Goal: Task Accomplishment & Management: Manage account settings

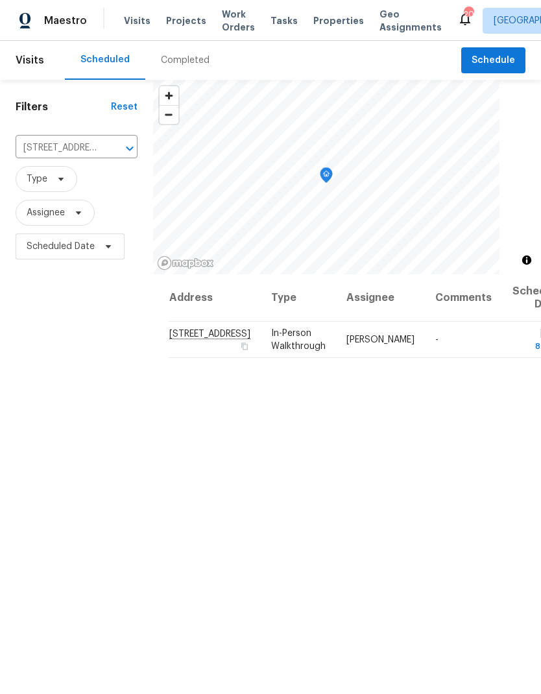
click at [105, 141] on button "Clear" at bounding box center [113, 148] width 18 height 18
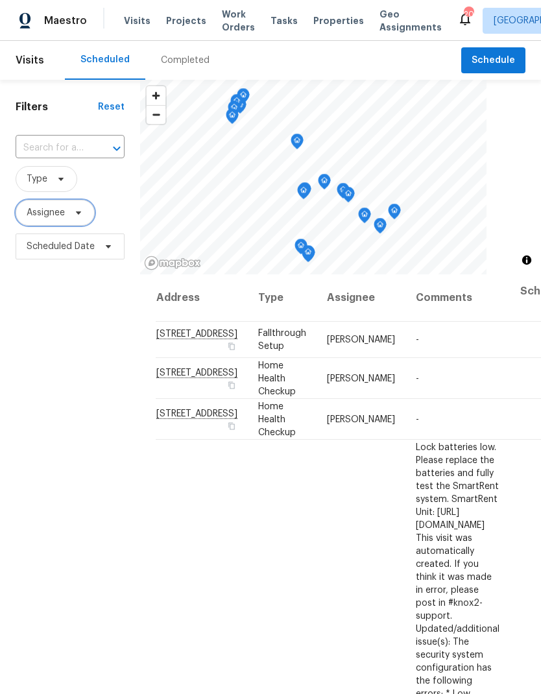
click at [88, 213] on span "Assignee" at bounding box center [55, 213] width 79 height 26
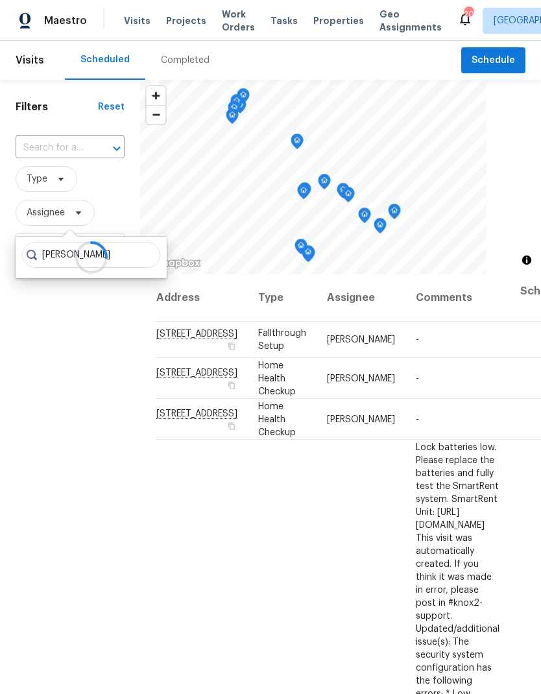
type input "[PERSON_NAME]"
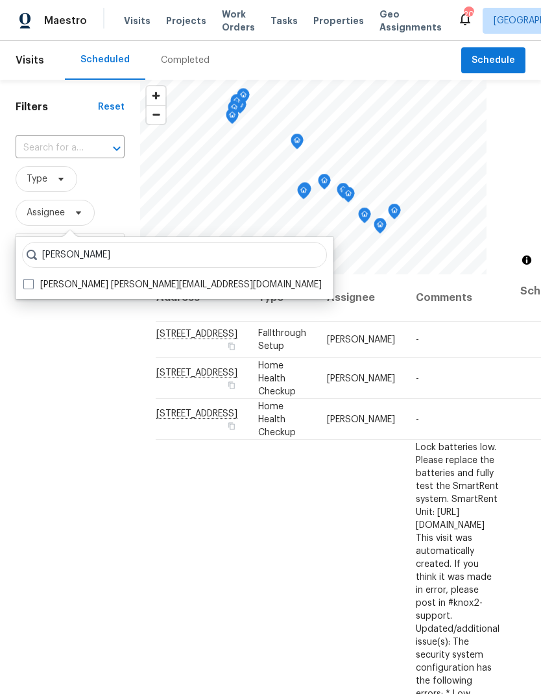
click at [45, 286] on label "Brianna Bidco brianna.bidco@opendoor.com" at bounding box center [172, 284] width 298 height 13
click at [32, 286] on input "Brianna Bidco brianna.bidco@opendoor.com" at bounding box center [27, 282] width 8 height 8
checkbox input "true"
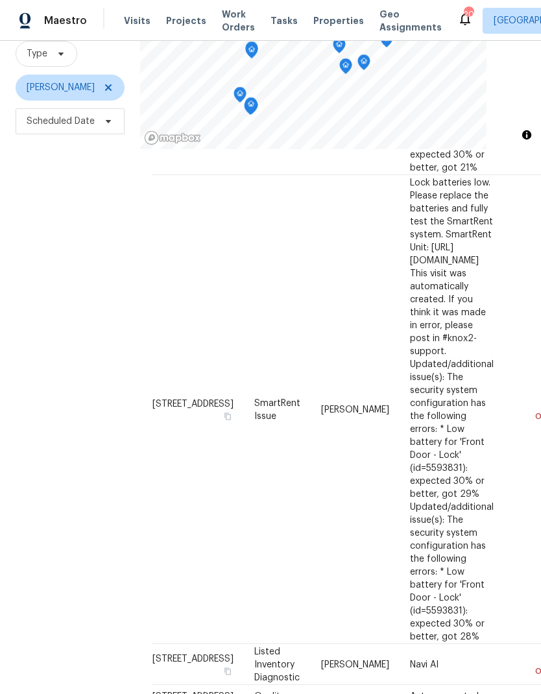
scroll to position [52, 0]
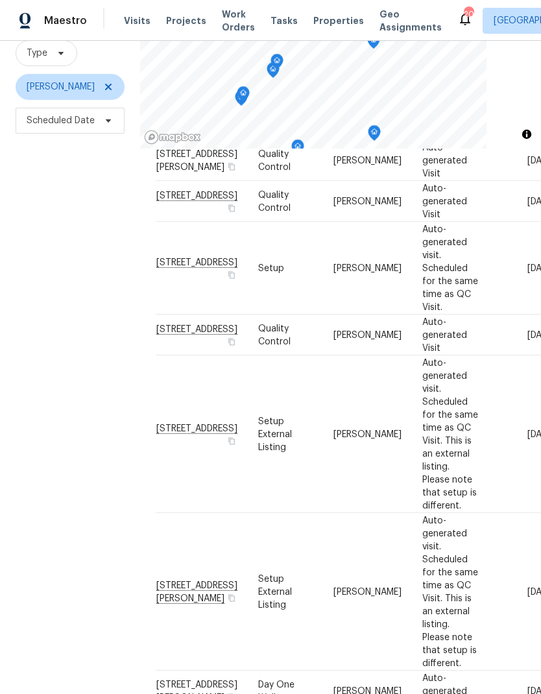
scroll to position [125, 0]
click at [65, 488] on div "Filters Reset ​ Type Brianna Bidco Scheduled Date" at bounding box center [70, 330] width 140 height 750
click at [375, 667] on div "Address Type Assignee Comments Scheduled Date ↑ 130 Horseshoe Dr, Shelbyville, …" at bounding box center [341, 127] width 370 height 1436
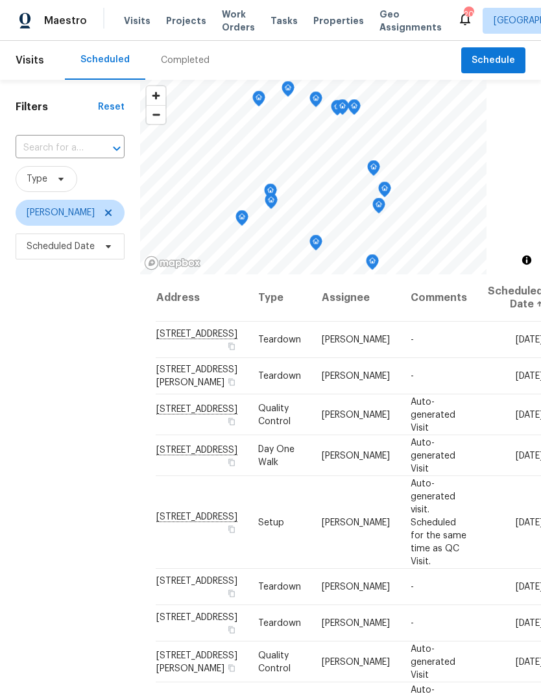
scroll to position [0, 0]
click at [42, 347] on div "Filters Reset ​ Type Brianna Bidco Scheduled Date" at bounding box center [70, 455] width 140 height 750
click at [34, 342] on div "Filters Reset ​ Type Brianna Bidco Scheduled Date" at bounding box center [70, 455] width 140 height 750
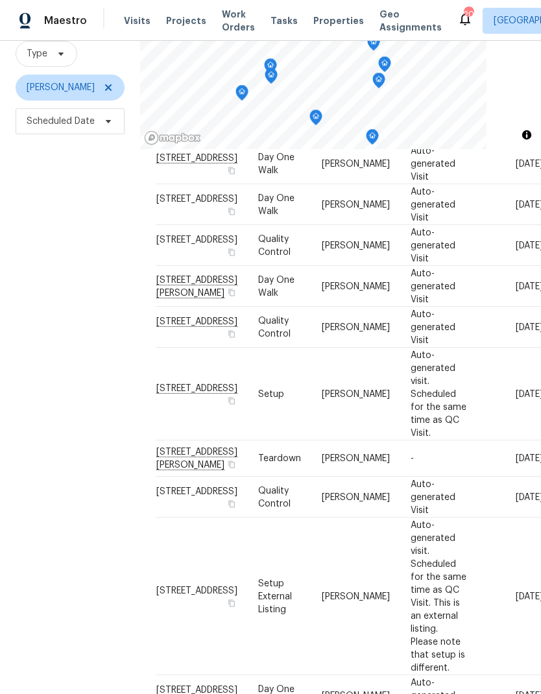
scroll to position [52, 0]
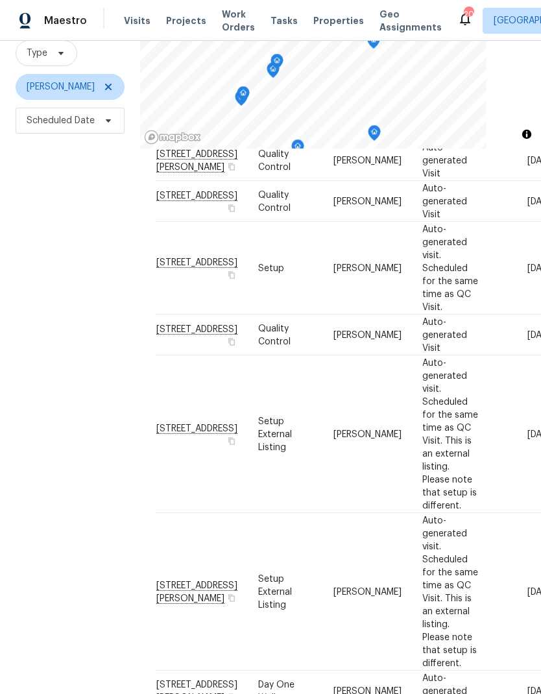
scroll to position [125, 0]
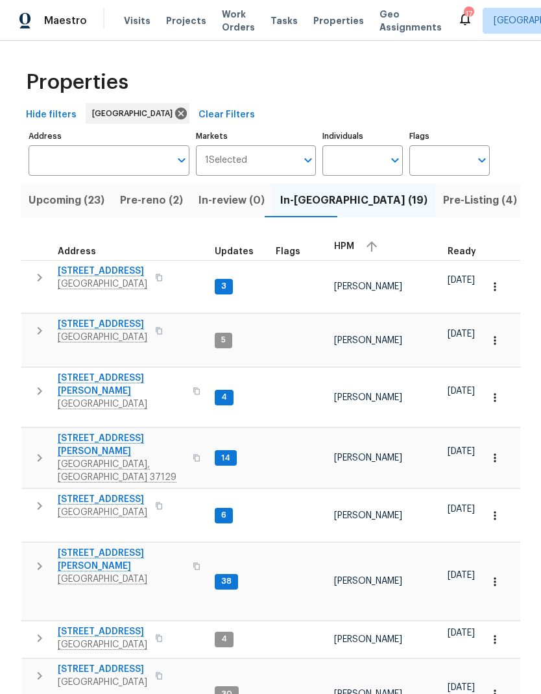
click at [141, 204] on span "Pre-reno (2)" at bounding box center [151, 200] width 63 height 18
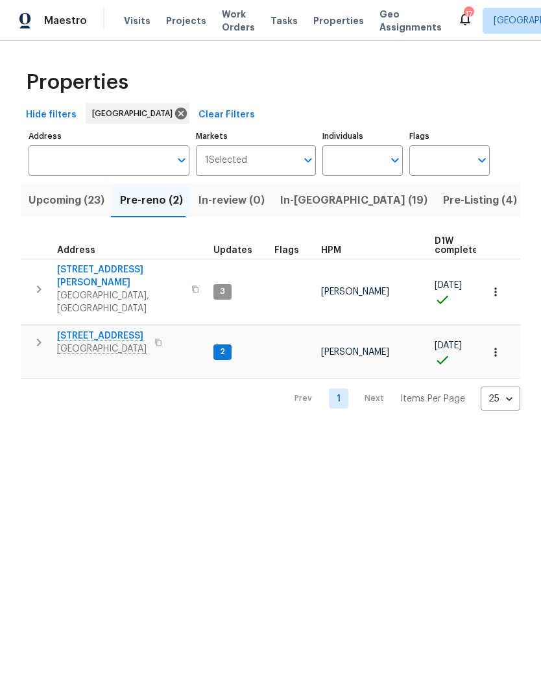
click at [63, 200] on span "Upcoming (23)" at bounding box center [67, 200] width 76 height 18
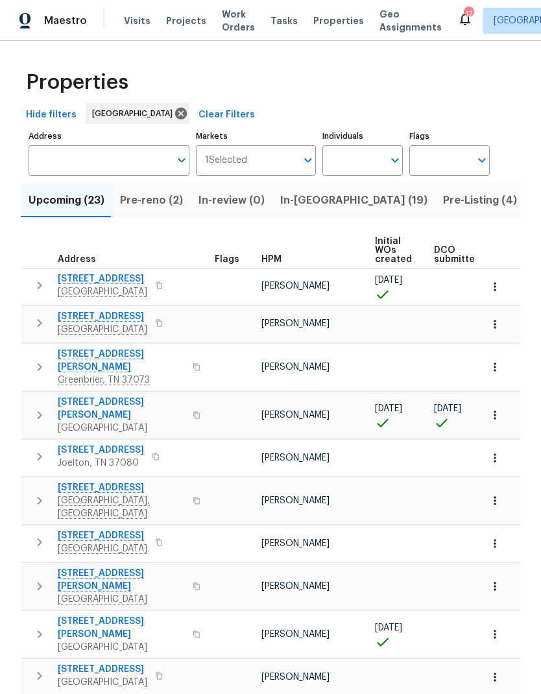
click at [261, 257] on span "HPM" at bounding box center [271, 259] width 20 height 9
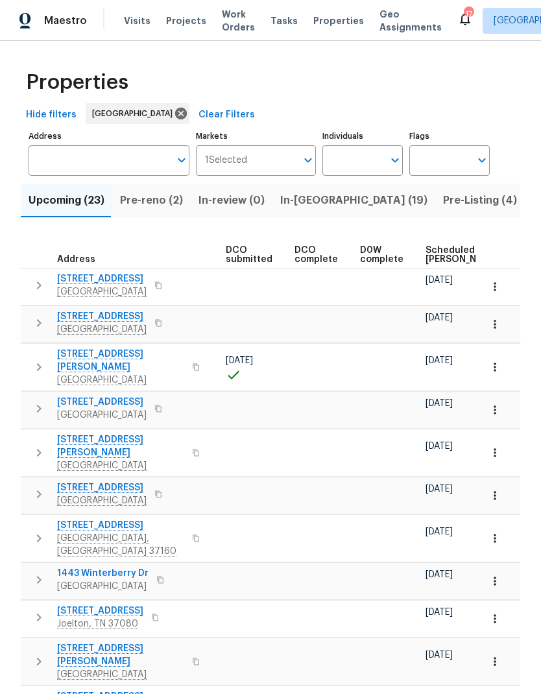
scroll to position [0, 213]
click at [421, 257] on span "Scheduled COE" at bounding box center [457, 255] width 73 height 18
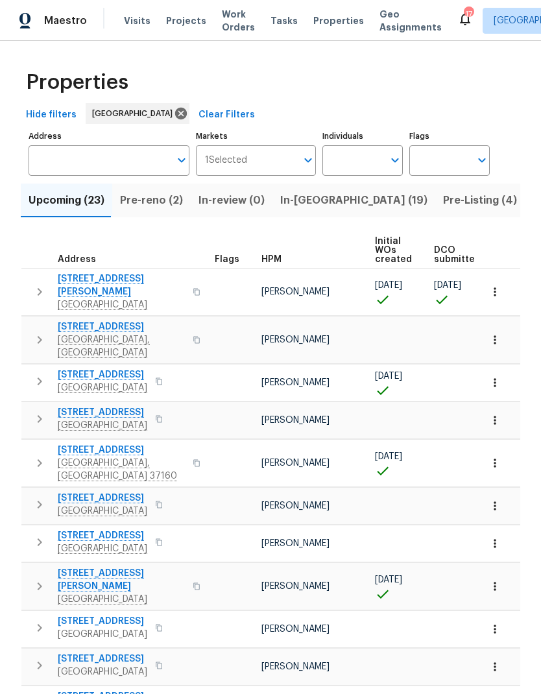
click at [29, 287] on button "button" at bounding box center [40, 291] width 26 height 39
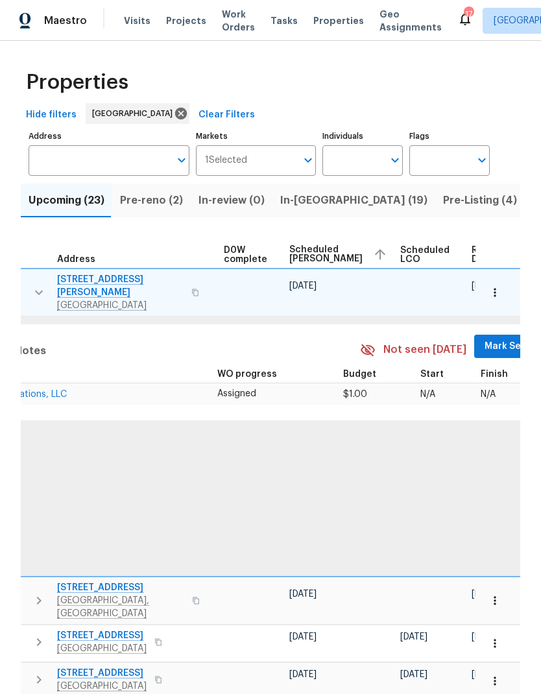
scroll to position [0, 343]
click at [486, 338] on span "Mark Seen" at bounding box center [510, 346] width 48 height 16
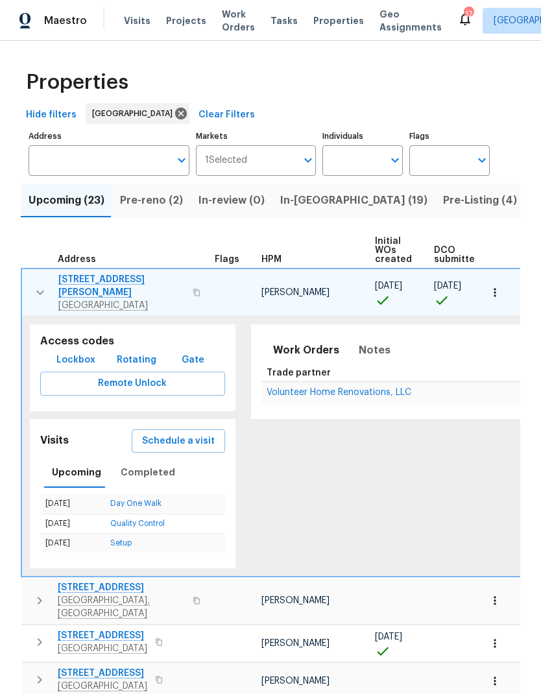
scroll to position [0, 0]
click at [359, 344] on span "Notes" at bounding box center [375, 350] width 32 height 18
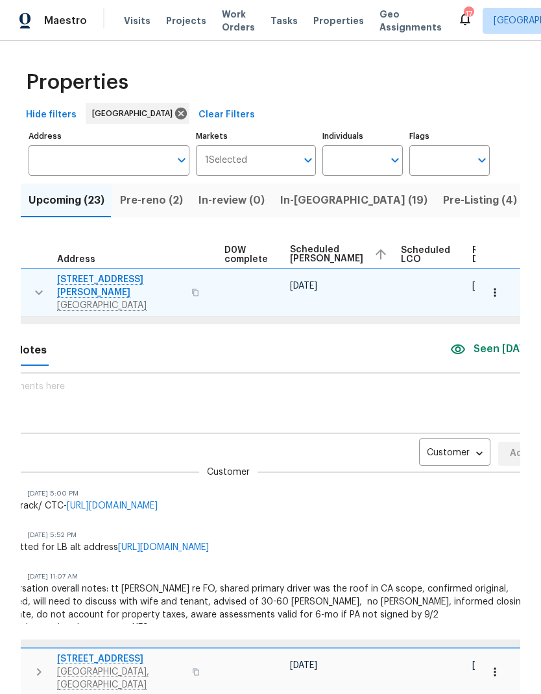
scroll to position [0, 343]
click at [397, 447] on body "Maestro Visits Projects Work Orders Tasks Properties Geo Assignments 17 Nashvil…" at bounding box center [270, 347] width 541 height 694
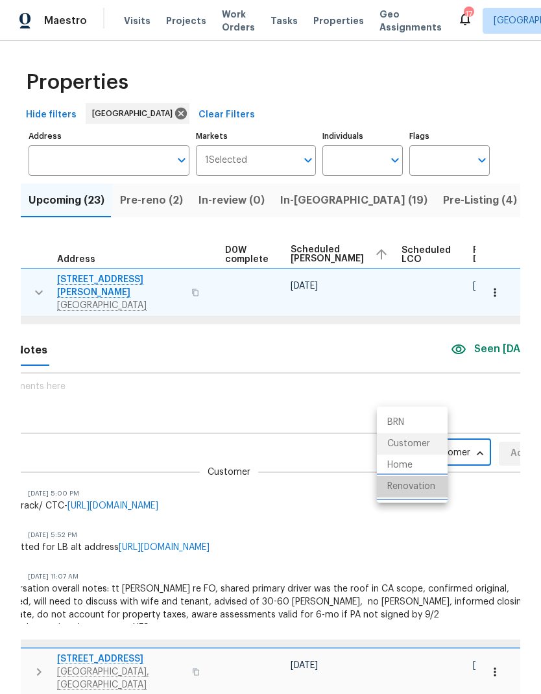
click at [396, 491] on li "Renovation" at bounding box center [412, 486] width 71 height 21
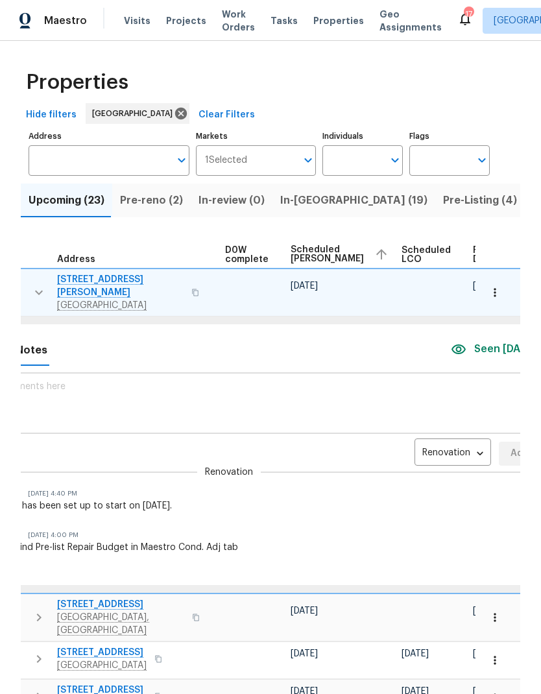
click at [494, 290] on icon "button" at bounding box center [494, 292] width 13 height 13
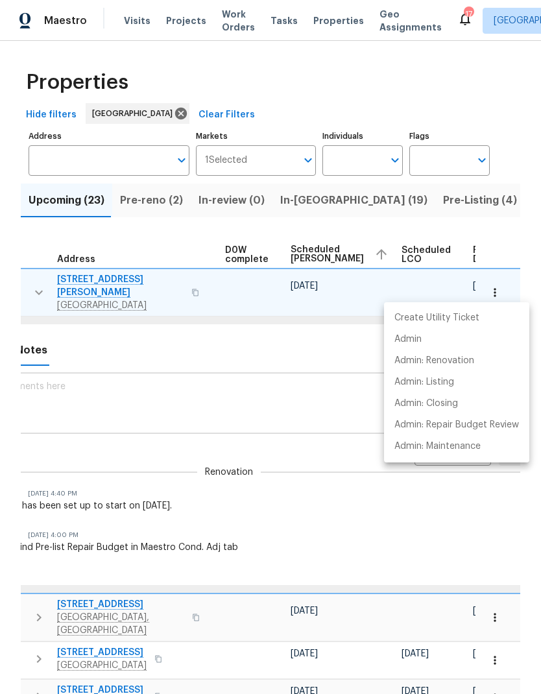
click at [255, 493] on div at bounding box center [270, 347] width 541 height 694
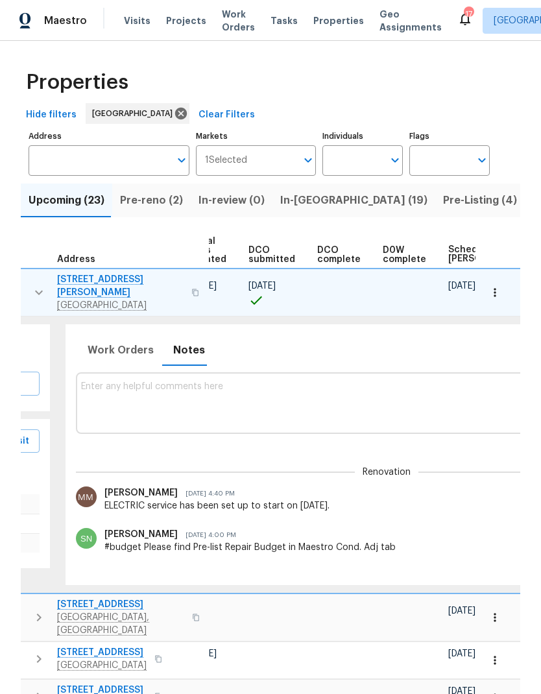
scroll to position [0, 182]
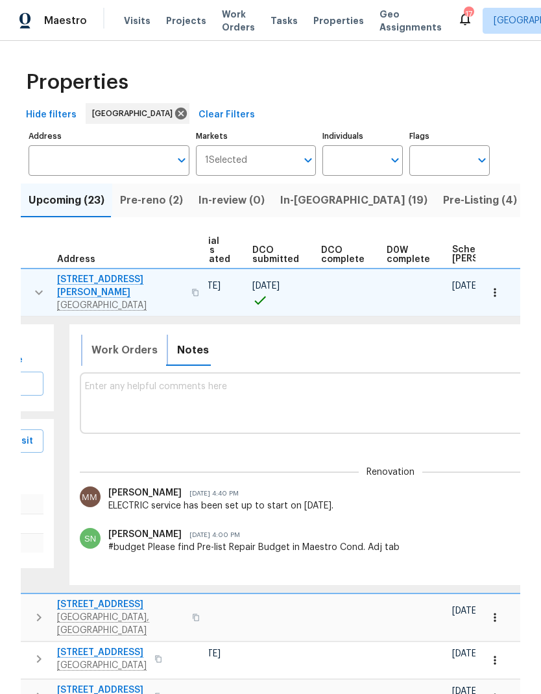
click at [112, 341] on span "Work Orders" at bounding box center [124, 350] width 66 height 18
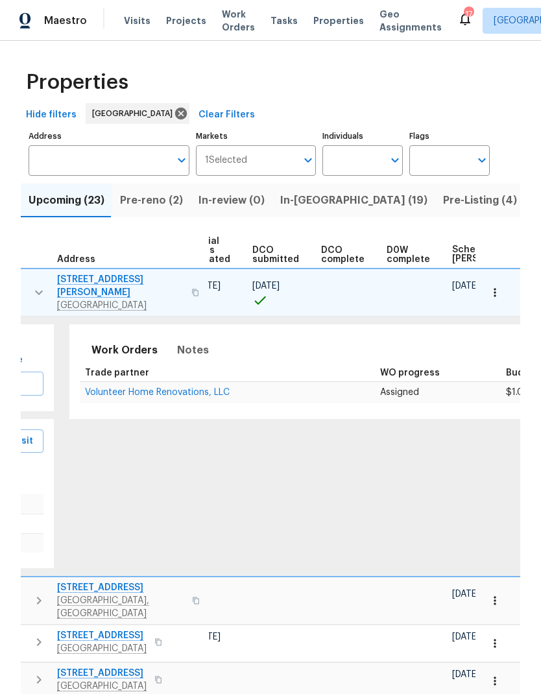
click at [119, 388] on span "Volunteer Home Renovations, LLC" at bounding box center [157, 392] width 145 height 9
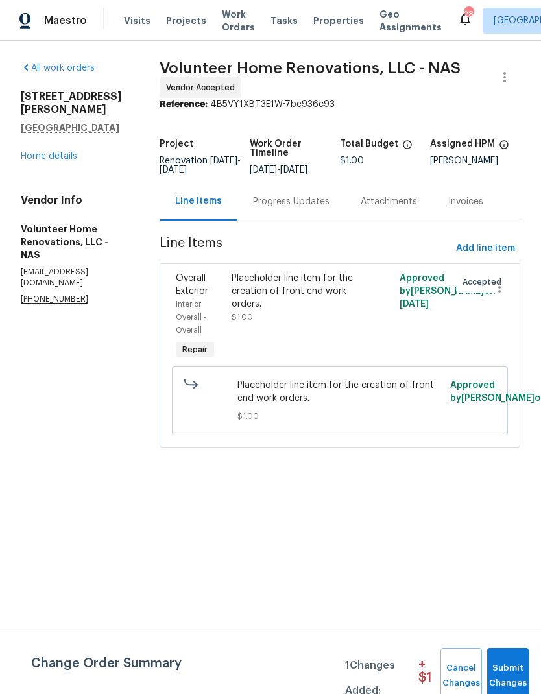
click at [54, 152] on link "Home details" at bounding box center [49, 156] width 56 height 9
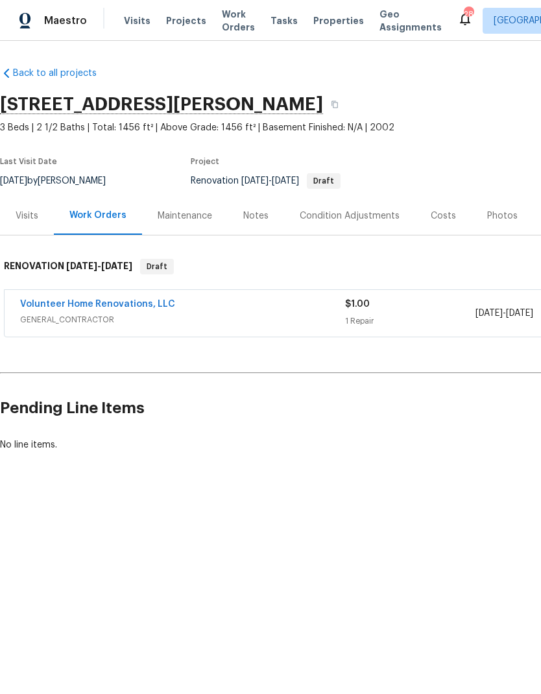
click at [448, 206] on div "Costs" at bounding box center [443, 215] width 56 height 38
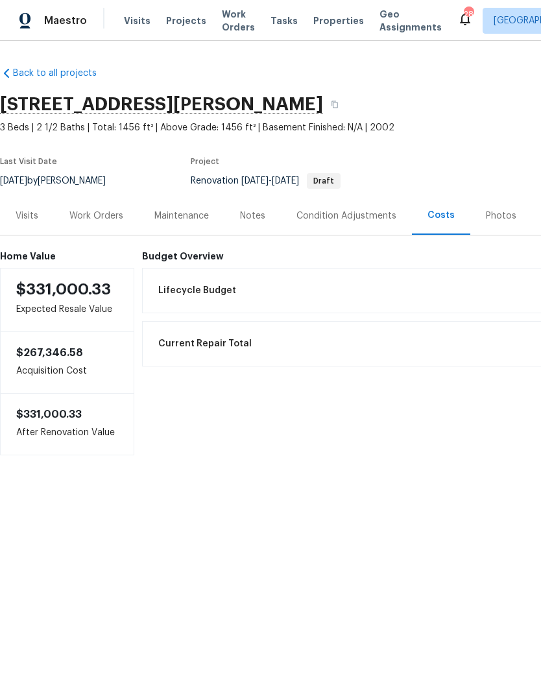
click at [36, 206] on div "Visits" at bounding box center [27, 215] width 54 height 38
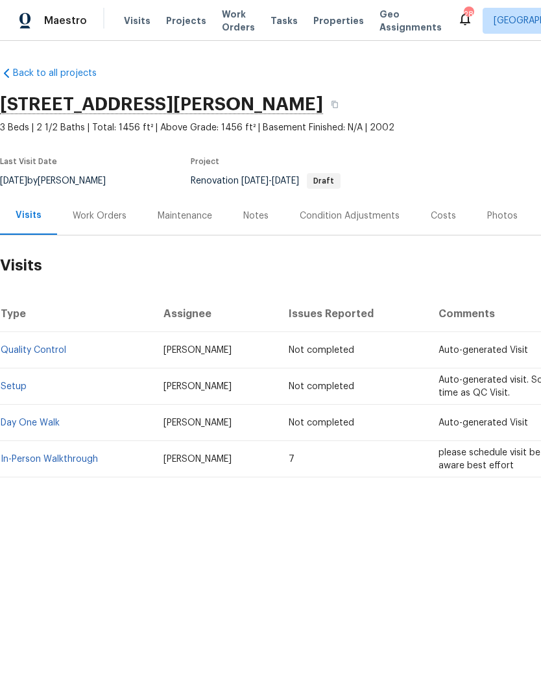
click at [61, 457] on link "In-Person Walkthrough" at bounding box center [49, 459] width 97 height 9
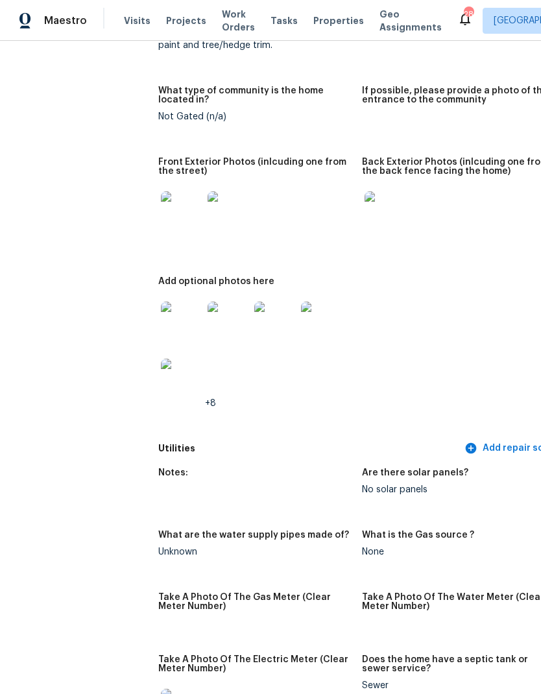
scroll to position [652, 0]
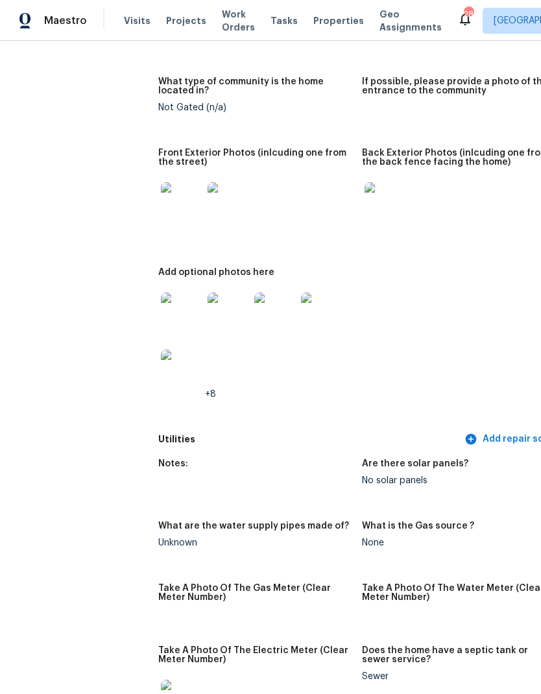
click at [161, 201] on img at bounding box center [182, 203] width 42 height 42
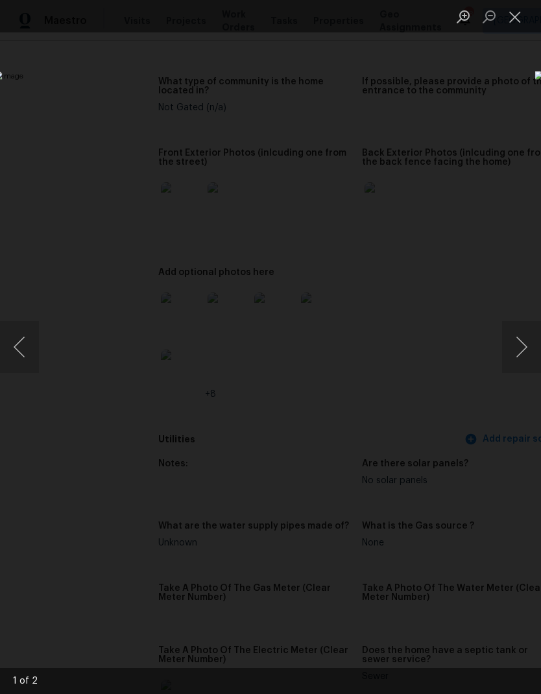
click at [519, 341] on button "Next image" at bounding box center [521, 347] width 39 height 52
click at [527, 343] on button "Next image" at bounding box center [521, 347] width 39 height 52
click at [510, 22] on button "Close lightbox" at bounding box center [515, 16] width 26 height 23
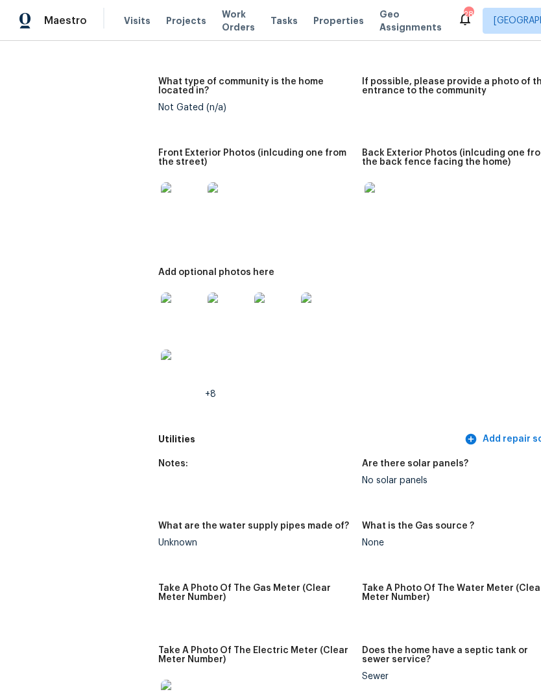
click at [161, 307] on img at bounding box center [182, 313] width 42 height 42
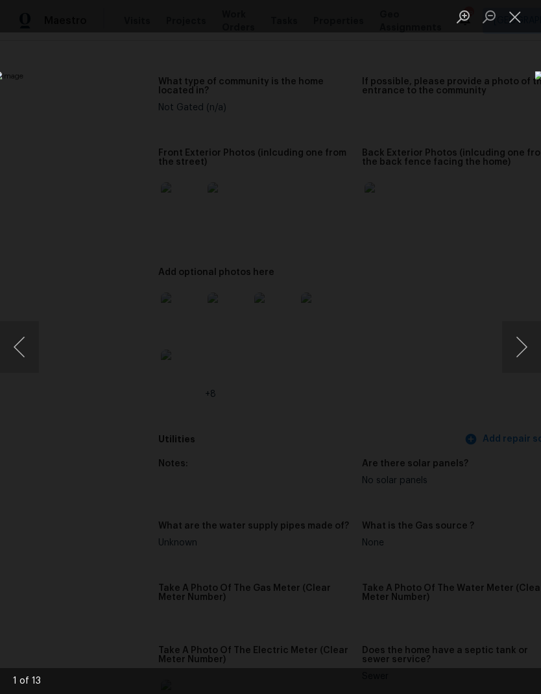
click at [517, 344] on button "Next image" at bounding box center [521, 347] width 39 height 52
click at [524, 347] on button "Next image" at bounding box center [521, 347] width 39 height 52
click at [522, 340] on button "Next image" at bounding box center [521, 347] width 39 height 52
click at [524, 341] on button "Next image" at bounding box center [521, 347] width 39 height 52
click at [515, 336] on button "Next image" at bounding box center [521, 347] width 39 height 52
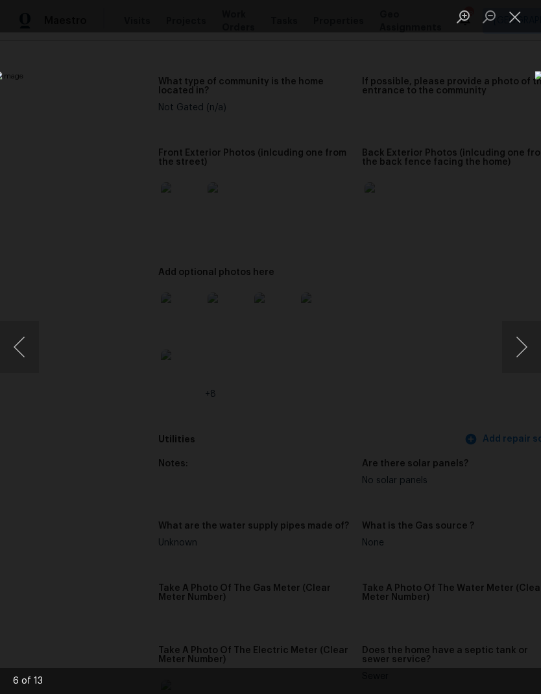
click at [527, 355] on button "Next image" at bounding box center [521, 347] width 39 height 52
click at [520, 354] on button "Next image" at bounding box center [521, 347] width 39 height 52
click at [523, 354] on button "Next image" at bounding box center [521, 347] width 39 height 52
click at [517, 355] on button "Next image" at bounding box center [521, 347] width 39 height 52
click at [525, 358] on button "Next image" at bounding box center [521, 347] width 39 height 52
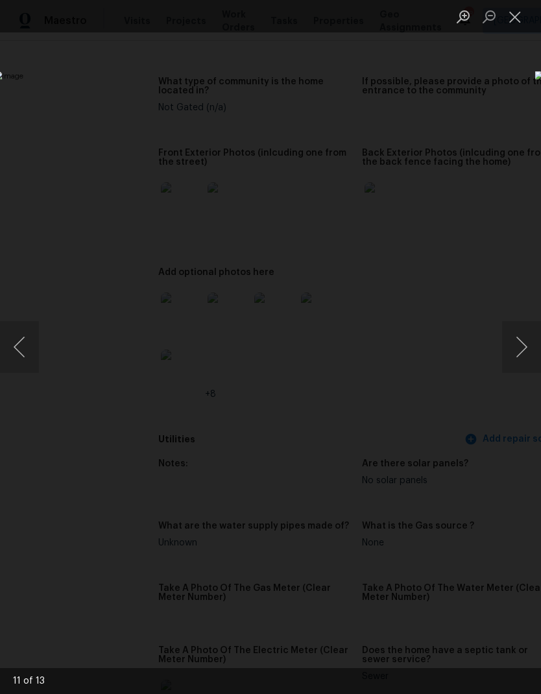
click at [523, 346] on button "Next image" at bounding box center [521, 347] width 39 height 52
click at [517, 25] on button "Close lightbox" at bounding box center [515, 16] width 26 height 23
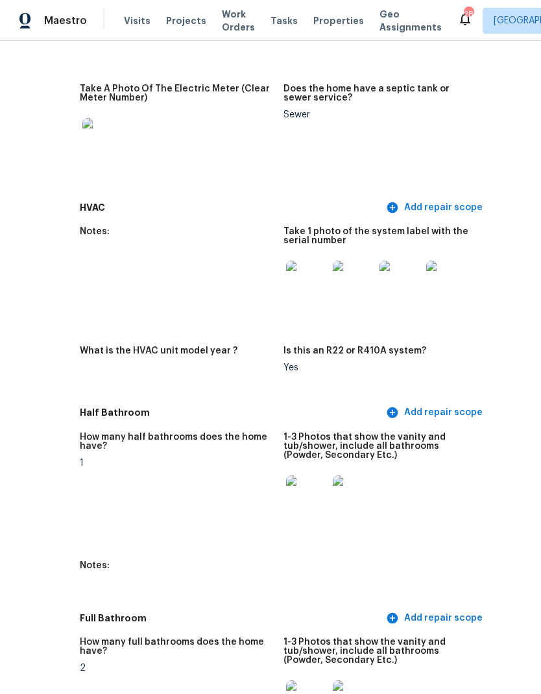
scroll to position [1212, 78]
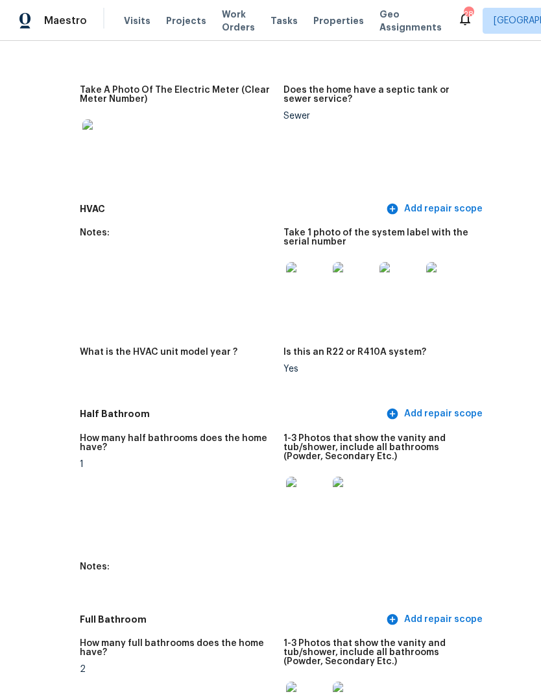
click at [339, 14] on span "Properties" at bounding box center [338, 20] width 51 height 13
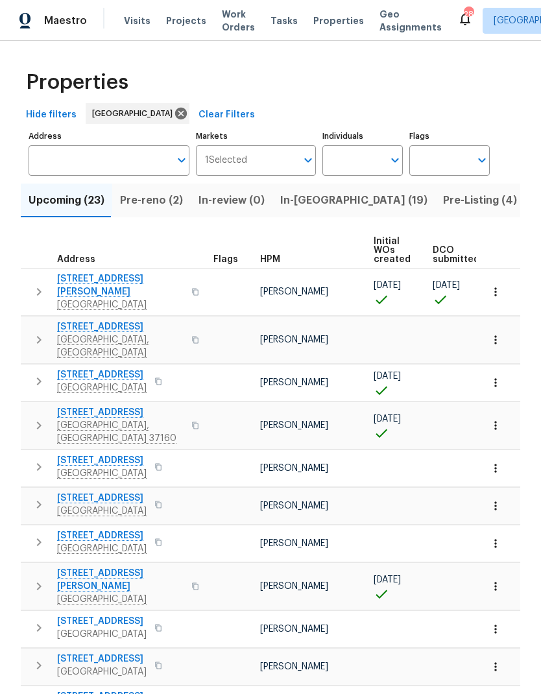
click at [136, 14] on span "Visits" at bounding box center [137, 20] width 27 height 13
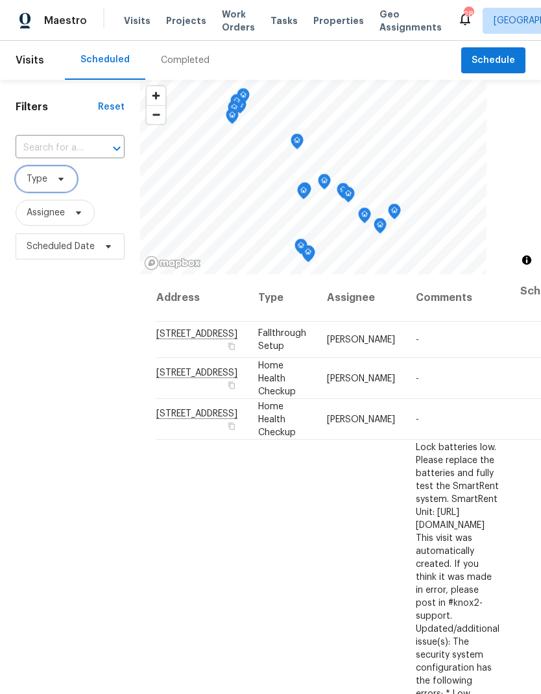
click at [35, 179] on span "Type" at bounding box center [37, 178] width 21 height 13
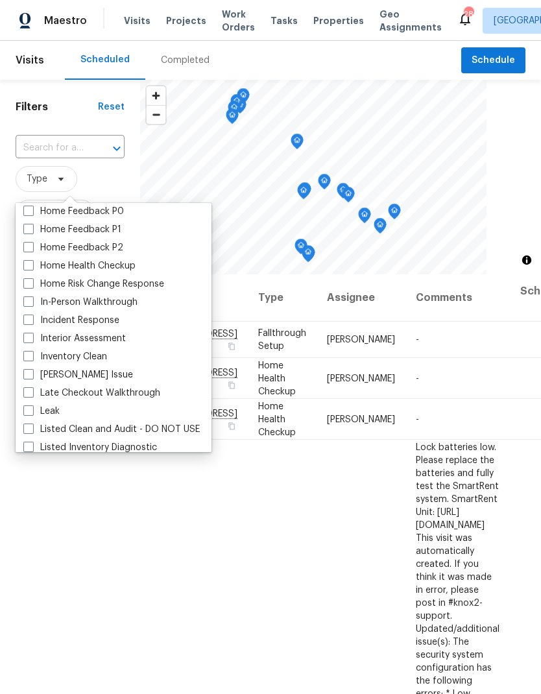
scroll to position [422, 0]
click at [24, 306] on label "In-Person Walkthrough" at bounding box center [80, 300] width 114 height 13
click at [24, 303] on input "In-Person Walkthrough" at bounding box center [27, 298] width 8 height 8
checkbox input "true"
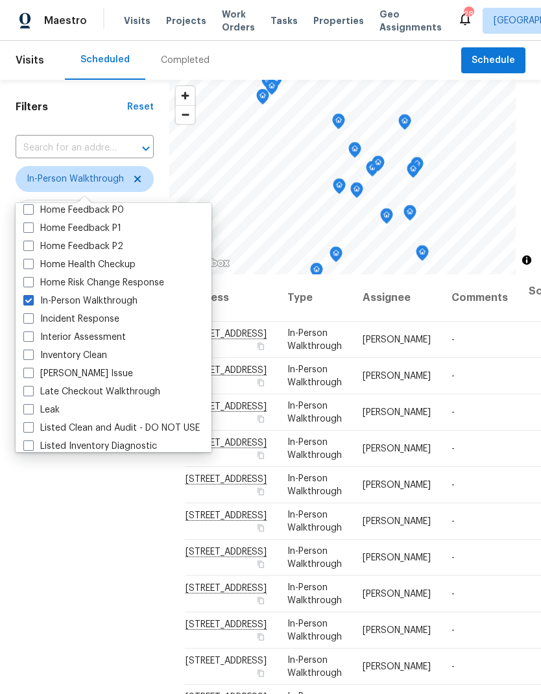
click at [117, 551] on div "Filters Reset ​ In-Person Walkthrough Assignee Scheduled Date" at bounding box center [84, 455] width 169 height 750
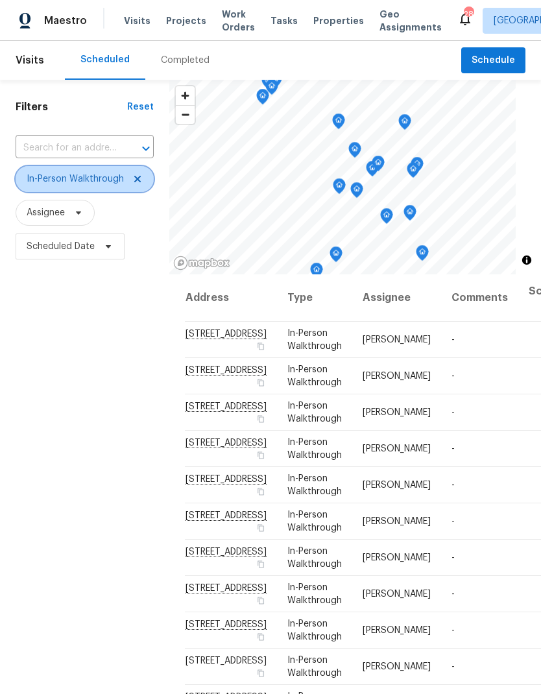
click at [49, 176] on span "In-Person Walkthrough" at bounding box center [75, 178] width 97 height 13
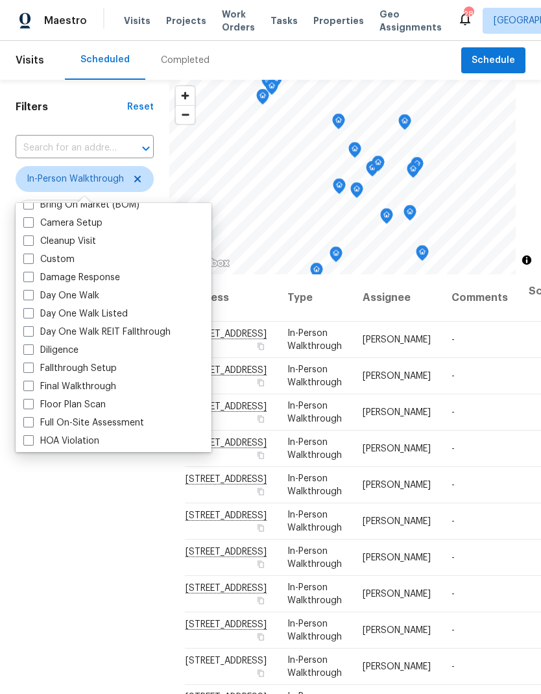
scroll to position [182, 0]
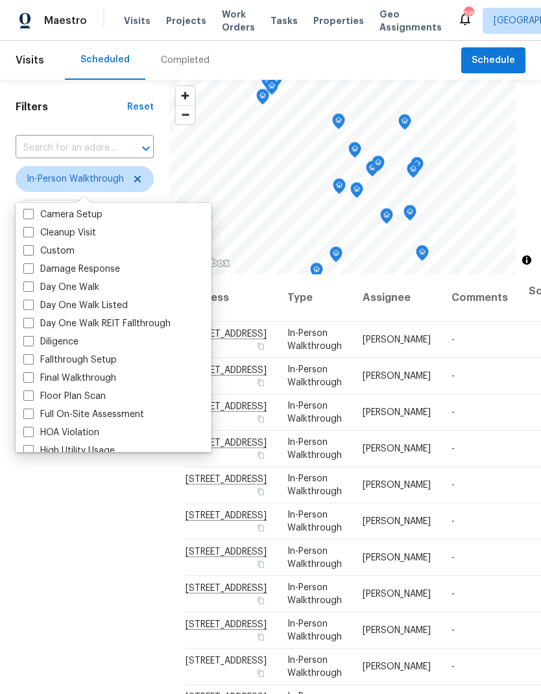
click at [30, 340] on span at bounding box center [28, 341] width 10 height 10
click at [30, 340] on input "Diligence" at bounding box center [27, 339] width 8 height 8
checkbox input "true"
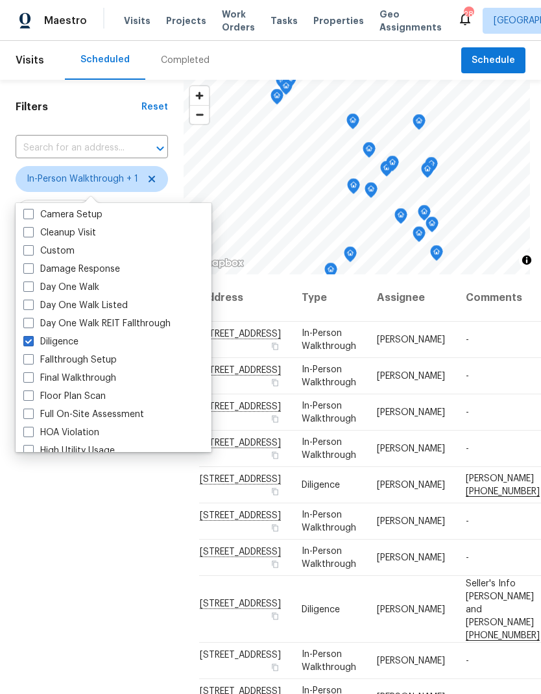
click at [78, 542] on div "Filters Reset ​ In-Person Walkthrough + 1 Assignee Scheduled Date" at bounding box center [92, 455] width 184 height 750
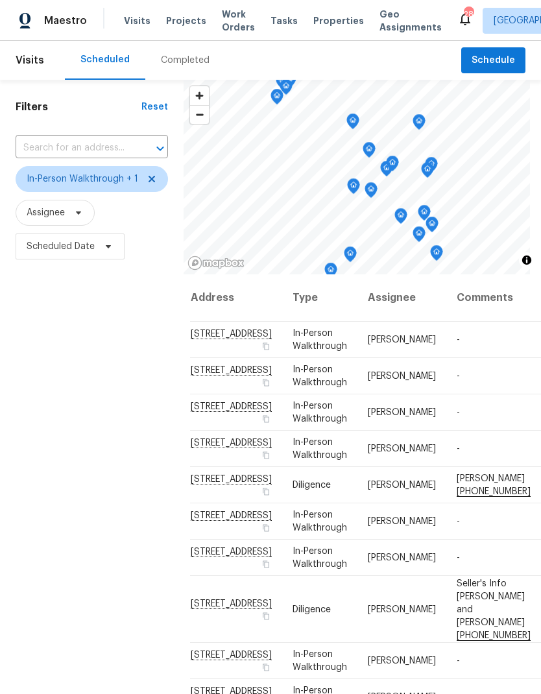
scroll to position [0, 9]
click at [97, 183] on span "In-Person Walkthrough + 1" at bounding box center [83, 178] width 112 height 13
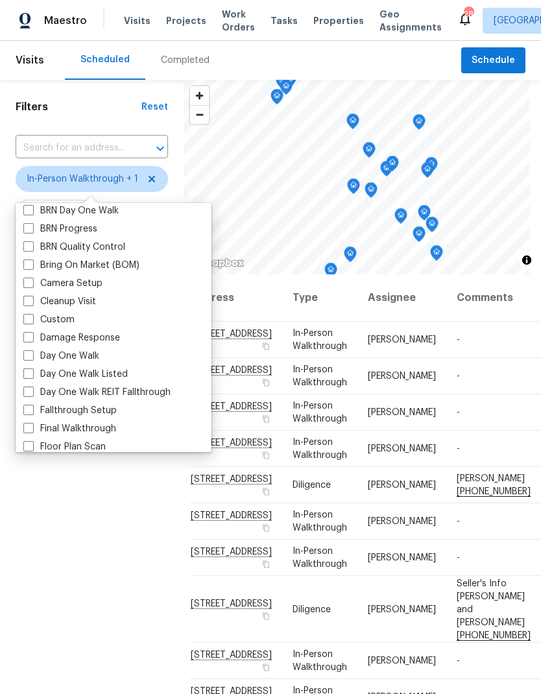
scroll to position [143, 0]
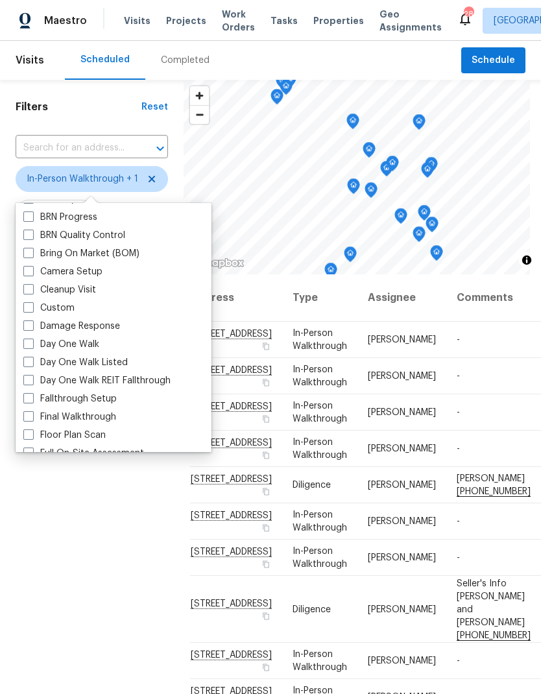
click at [27, 335] on div "Day One Walk" at bounding box center [113, 344] width 188 height 18
click at [36, 341] on label "Day One Walk" at bounding box center [61, 344] width 76 height 13
click at [32, 341] on input "Day One Walk" at bounding box center [27, 342] width 8 height 8
checkbox input "true"
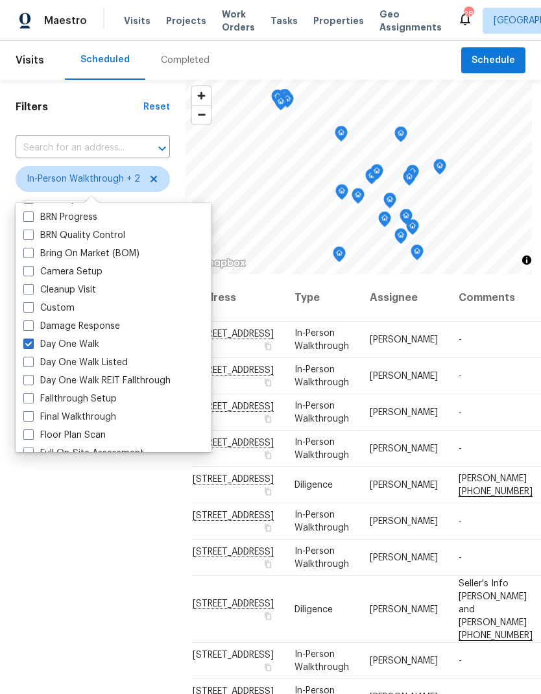
click at [99, 537] on div "Filters Reset ​ In-Person Walkthrough + 2 Assignee Scheduled Date" at bounding box center [92, 455] width 185 height 750
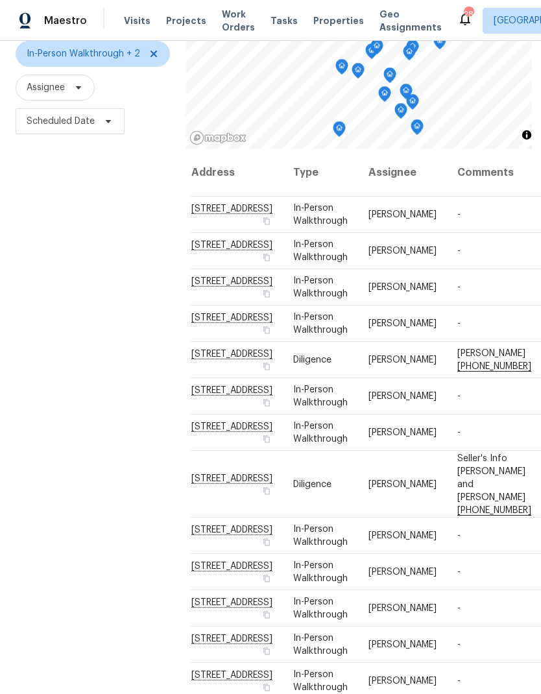
scroll to position [0, 10]
click at [154, 54] on icon at bounding box center [153, 54] width 10 height 10
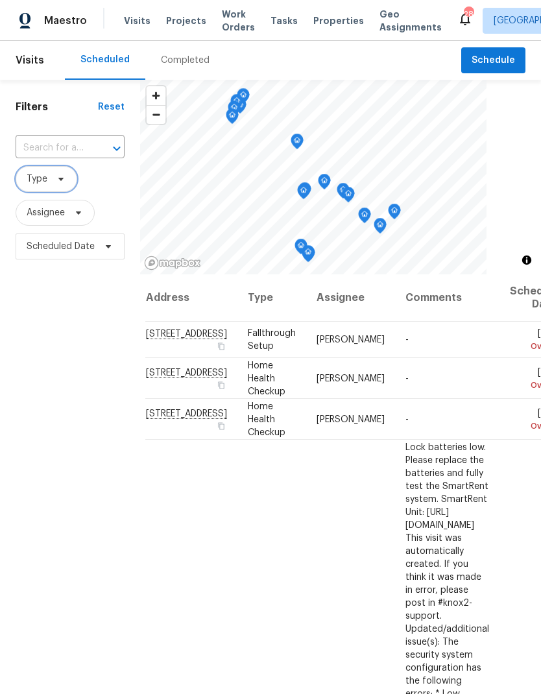
click at [53, 184] on span at bounding box center [59, 179] width 14 height 10
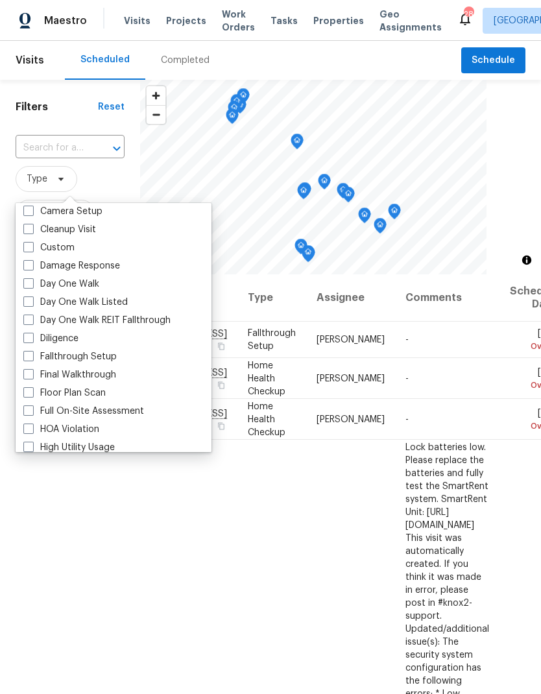
scroll to position [181, 0]
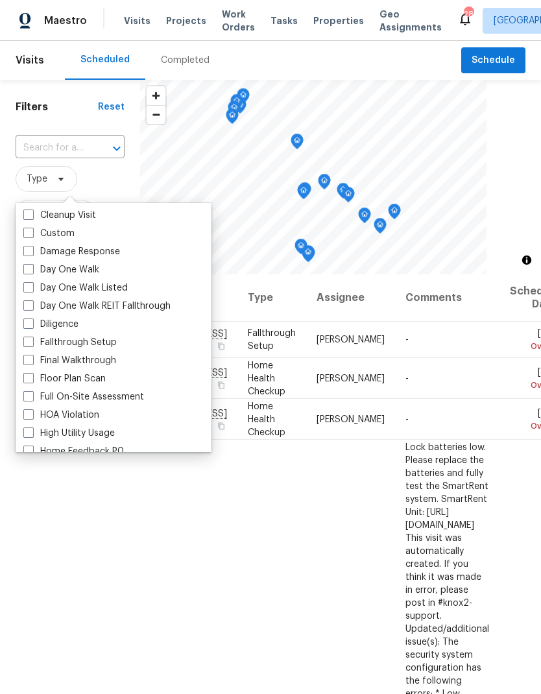
click at [39, 265] on label "Day One Walk" at bounding box center [61, 269] width 76 height 13
click at [32, 265] on input "Day One Walk" at bounding box center [27, 267] width 8 height 8
checkbox input "true"
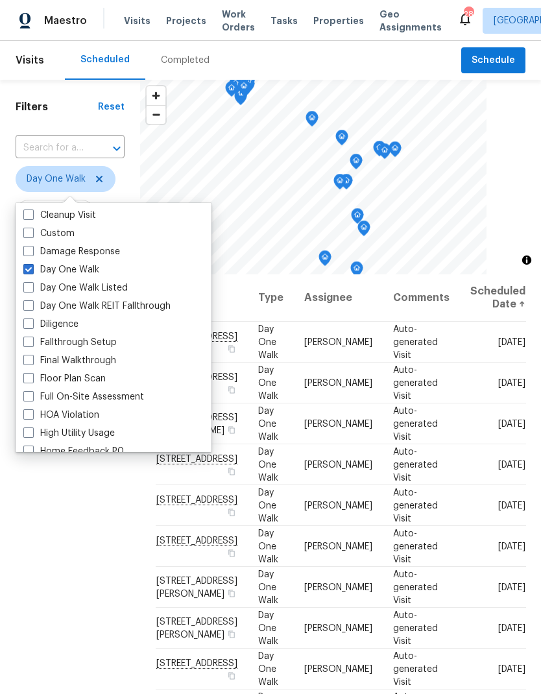
click at [91, 514] on div "Filters Reset ​ Day One Walk Assignee Scheduled Date" at bounding box center [70, 455] width 140 height 750
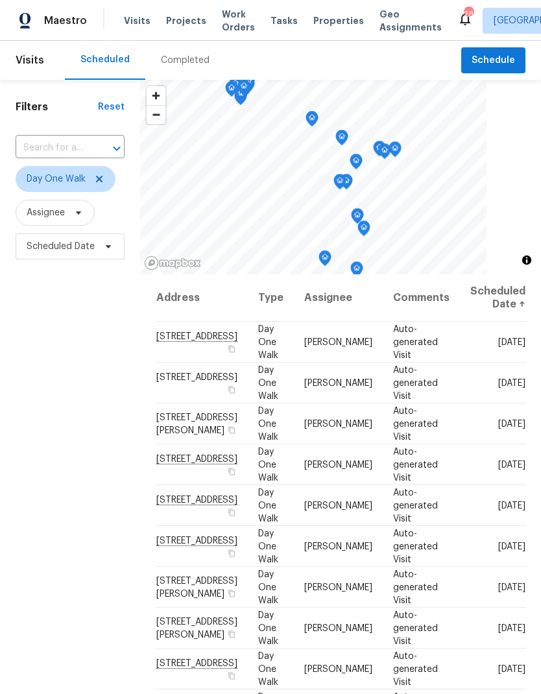
click at [168, 58] on div "Completed" at bounding box center [185, 60] width 49 height 13
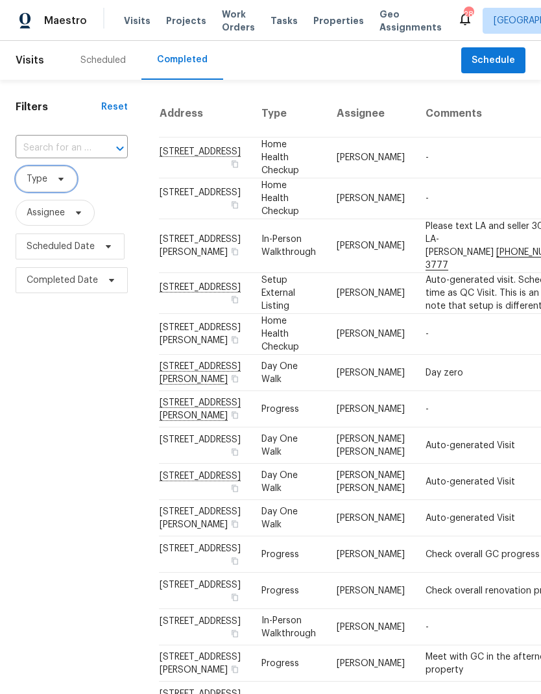
click at [63, 172] on span "Type" at bounding box center [47, 179] width 62 height 26
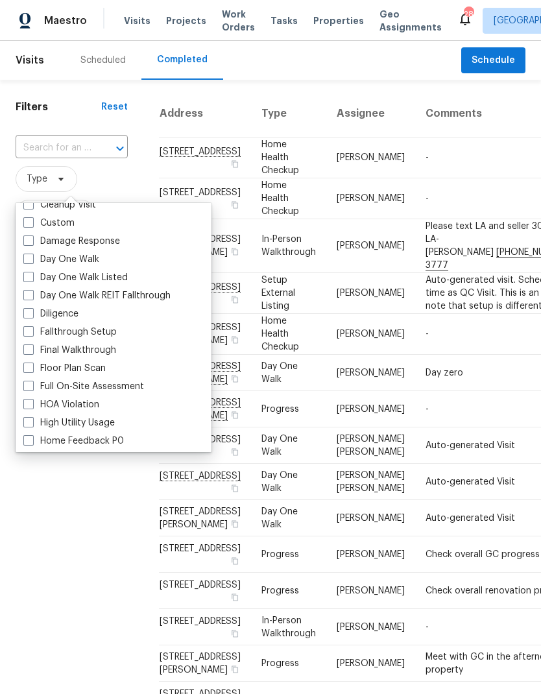
scroll to position [192, 0]
click at [30, 246] on label "Damage Response" at bounding box center [71, 240] width 97 height 13
click at [30, 243] on input "Damage Response" at bounding box center [27, 238] width 8 height 8
checkbox input "true"
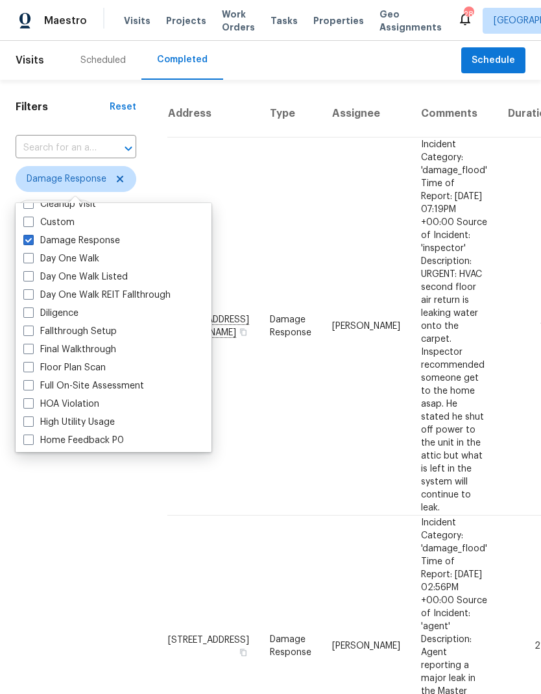
click at [35, 254] on label "Day One Walk" at bounding box center [61, 258] width 76 height 13
click at [32, 254] on input "Day One Walk" at bounding box center [27, 256] width 8 height 8
checkbox input "true"
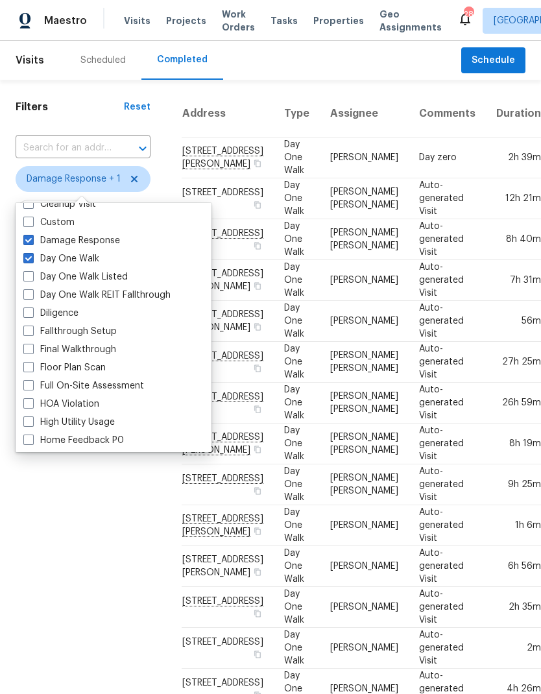
click at [36, 241] on label "Damage Response" at bounding box center [71, 240] width 97 height 13
click at [32, 241] on input "Damage Response" at bounding box center [27, 238] width 8 height 8
checkbox input "false"
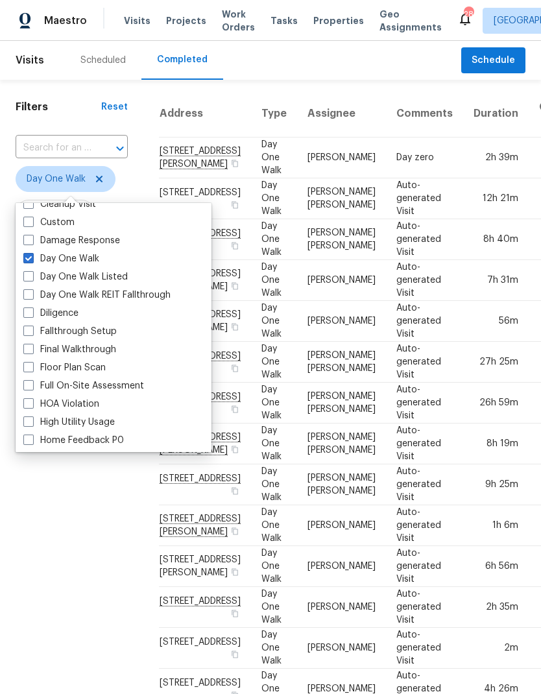
click at [78, 560] on div "Filters Reset ​ Day One Walk Assignee Scheduled Date Completed Date" at bounding box center [71, 534] width 143 height 909
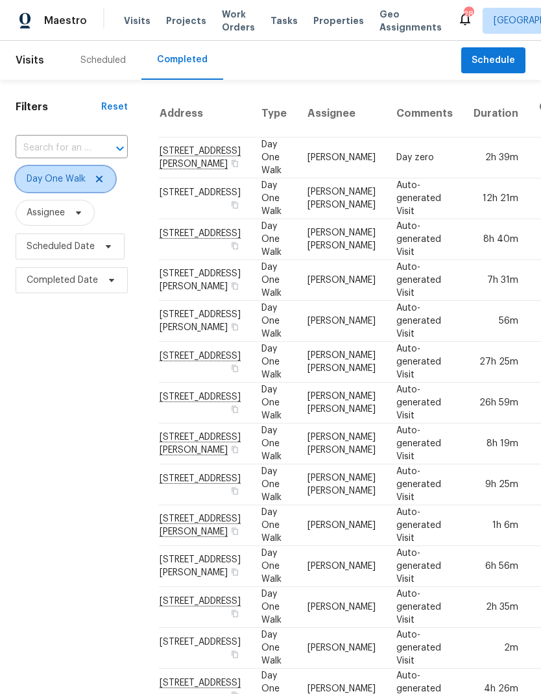
click at [101, 181] on icon at bounding box center [99, 179] width 10 height 10
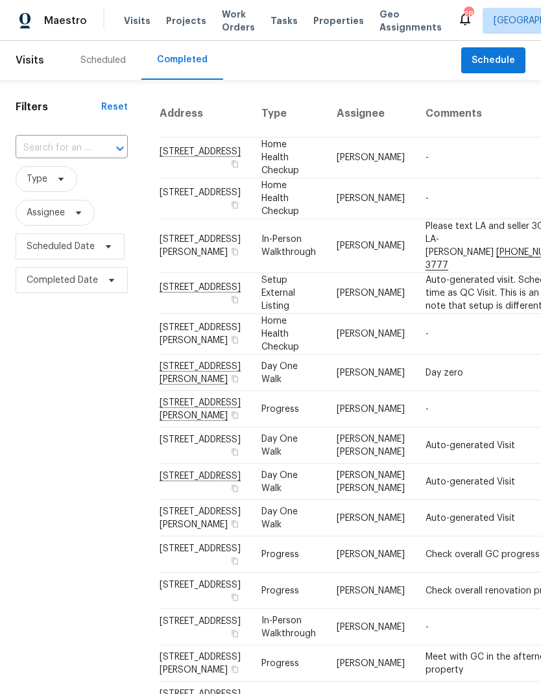
click at [108, 63] on div "Scheduled" at bounding box center [102, 60] width 45 height 13
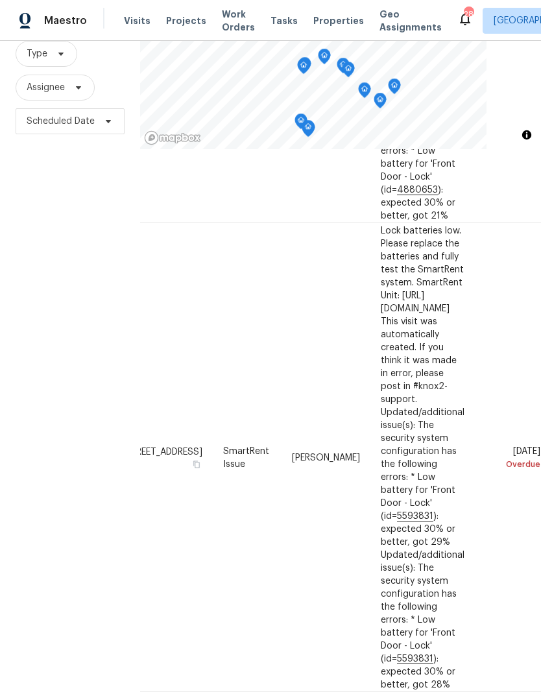
scroll to position [52, 0]
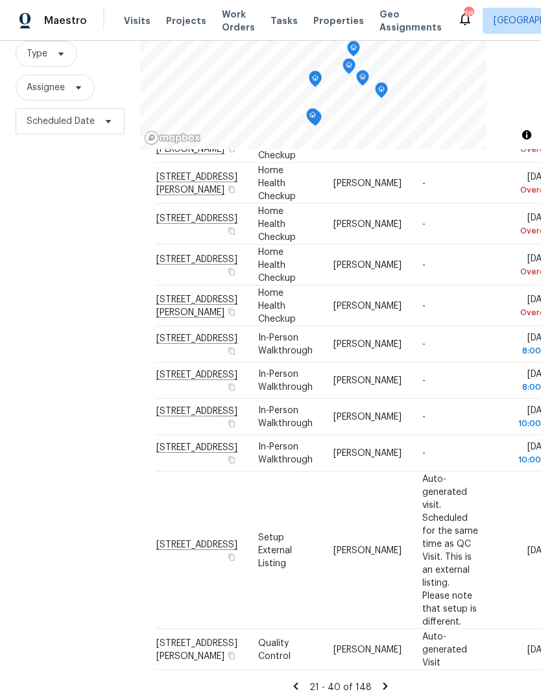
click at [302, 680] on icon at bounding box center [296, 686] width 12 height 12
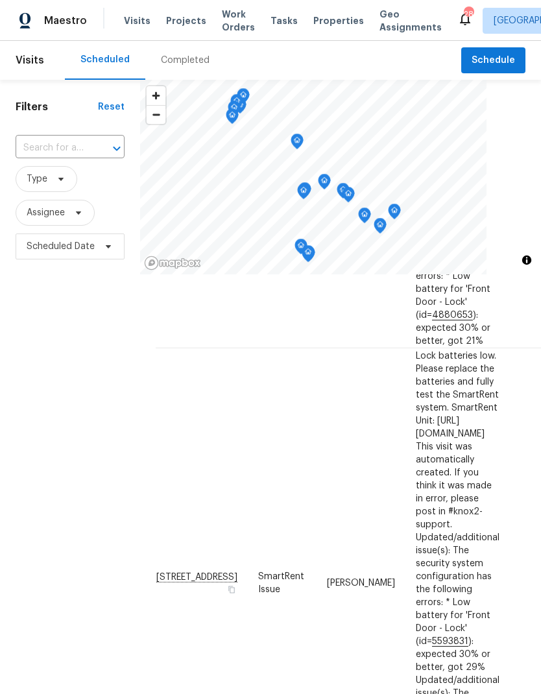
scroll to position [0, 0]
click at [73, 213] on icon at bounding box center [78, 213] width 10 height 10
type input "[PERSON_NAME]"
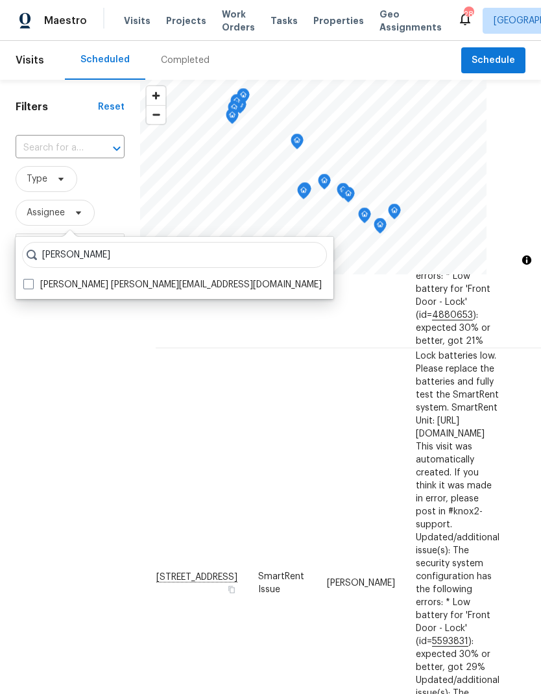
click at [43, 285] on label "Brianna Bidco brianna.bidco@opendoor.com" at bounding box center [172, 284] width 298 height 13
click at [32, 285] on input "Brianna Bidco brianna.bidco@opendoor.com" at bounding box center [27, 282] width 8 height 8
checkbox input "true"
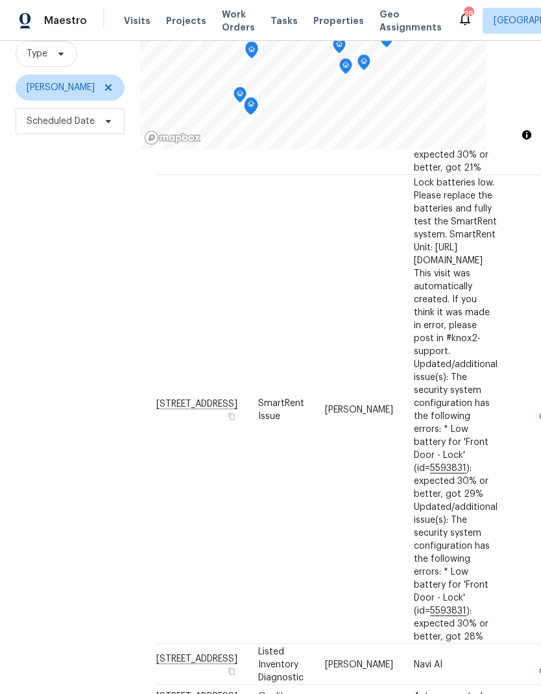
scroll to position [52, 0]
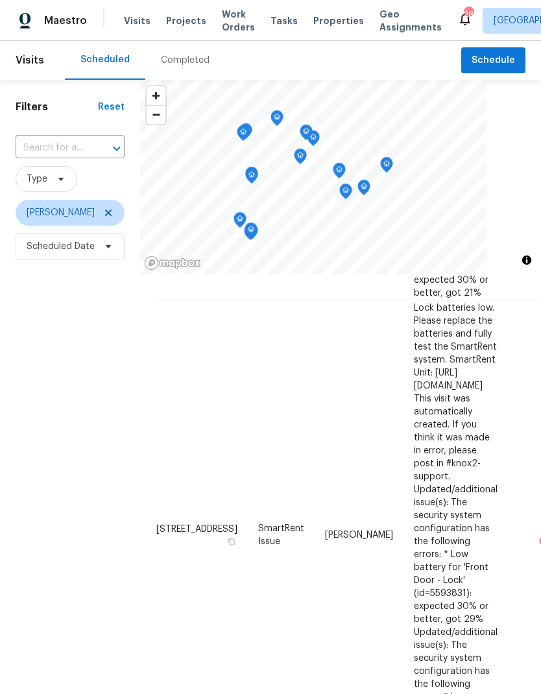
scroll to position [0, 0]
click at [103, 210] on icon at bounding box center [108, 213] width 10 height 10
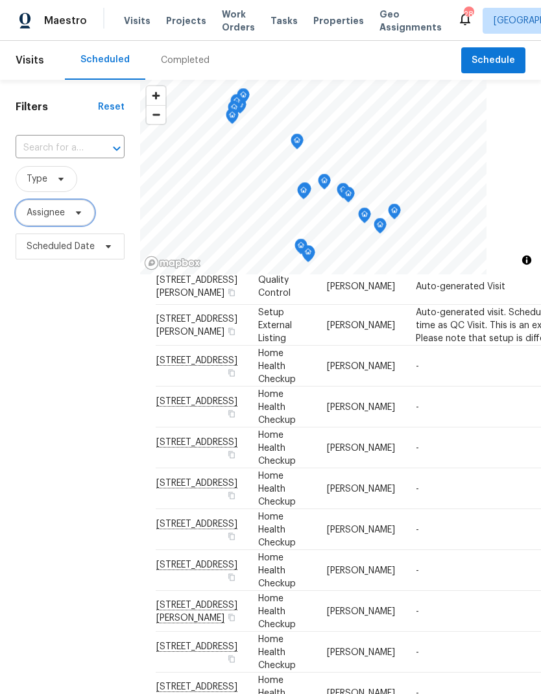
click at [62, 215] on span "Assignee" at bounding box center [46, 212] width 38 height 13
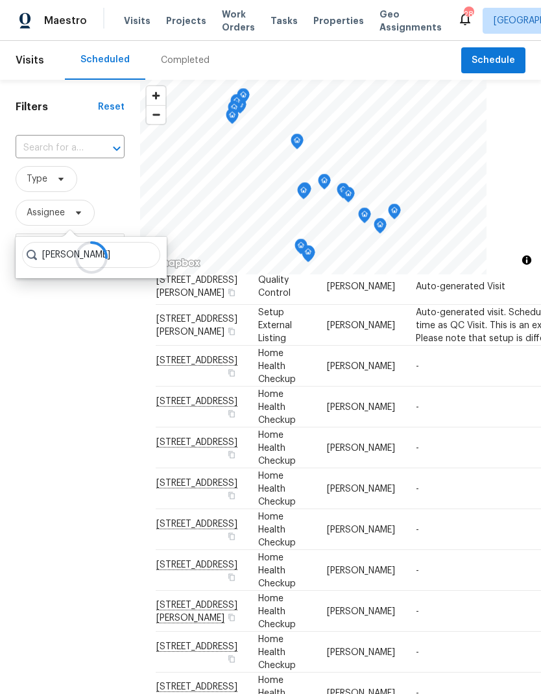
type input "Cynthia Upshaw"
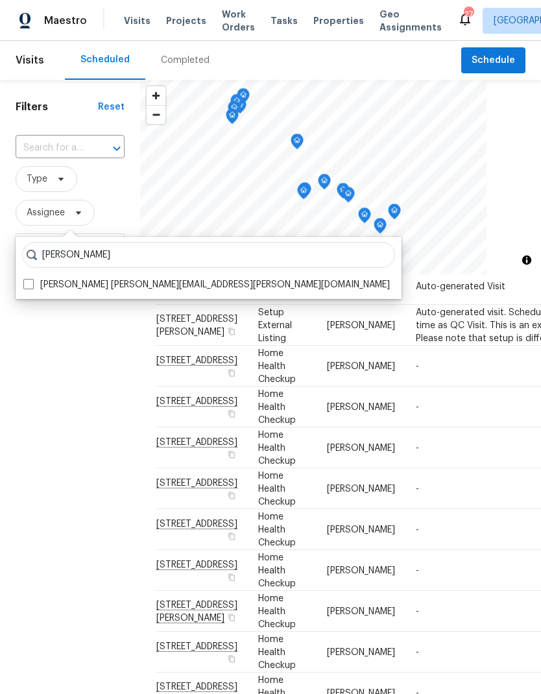
click at [30, 282] on span at bounding box center [28, 284] width 10 height 10
click at [30, 282] on input "Cynthia Upshaw cynthia.upshaw@opendoor.com" at bounding box center [27, 282] width 8 height 8
checkbox input "true"
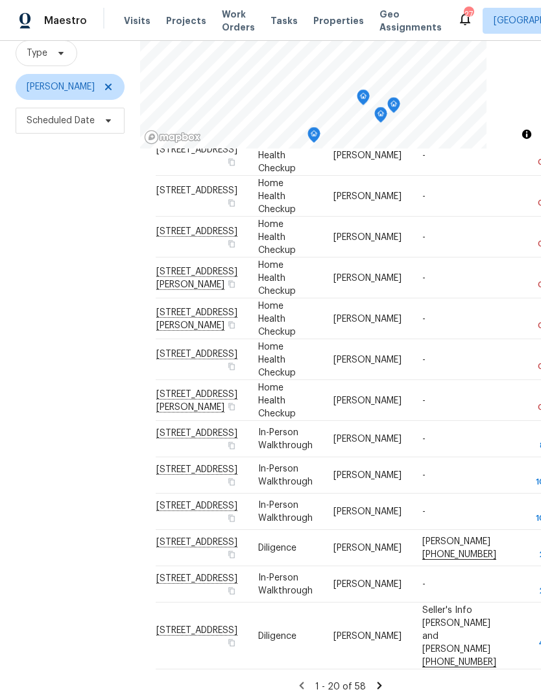
scroll to position [125, 0]
click at [102, 319] on div "Filters Reset ​ Type Cynthia Upshaw Scheduled Date" at bounding box center [70, 330] width 140 height 750
click at [381, 680] on icon at bounding box center [380, 686] width 12 height 12
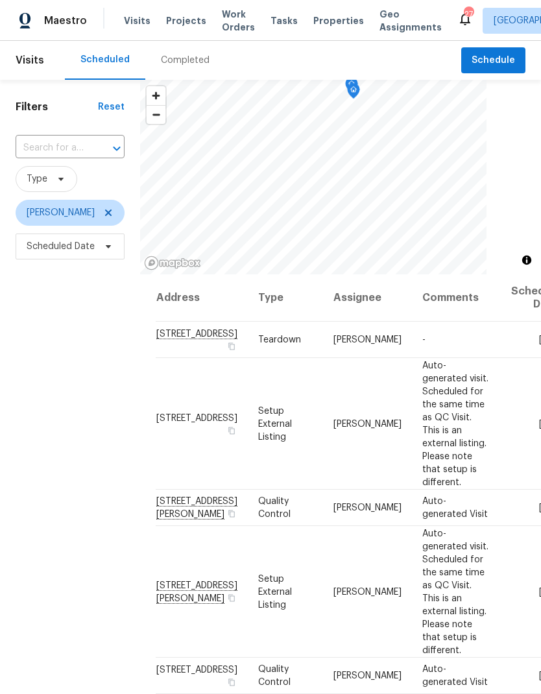
scroll to position [0, 0]
click at [112, 214] on icon at bounding box center [108, 213] width 10 height 10
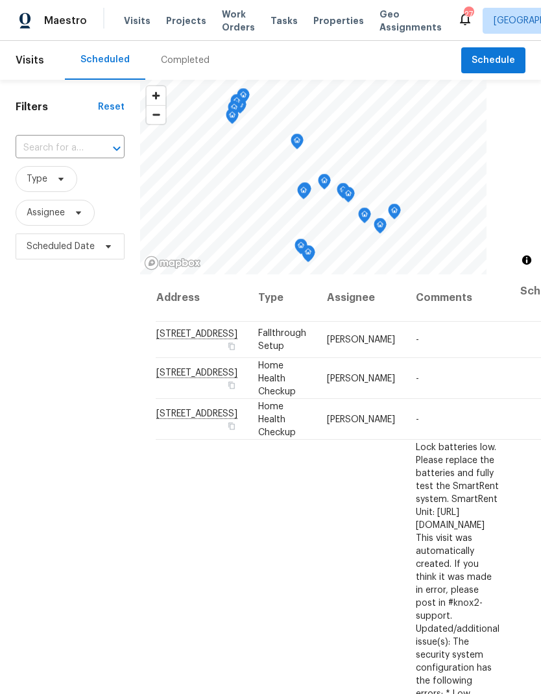
click at [318, 21] on span "Properties" at bounding box center [338, 20] width 51 height 13
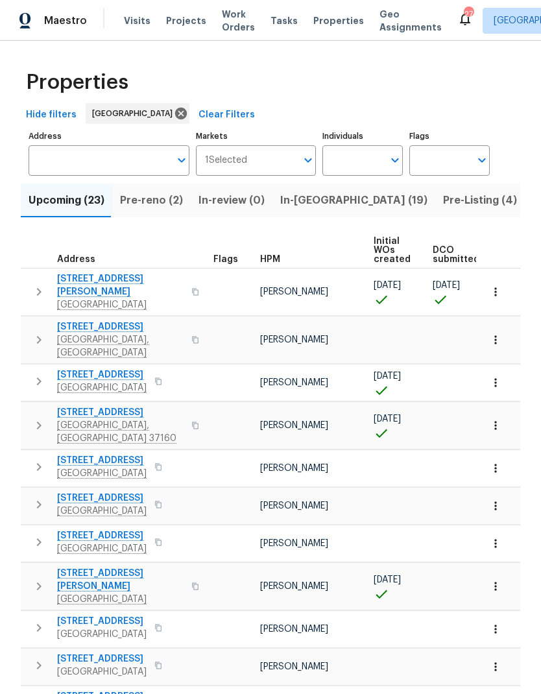
click at [29, 282] on button "button" at bounding box center [39, 291] width 26 height 39
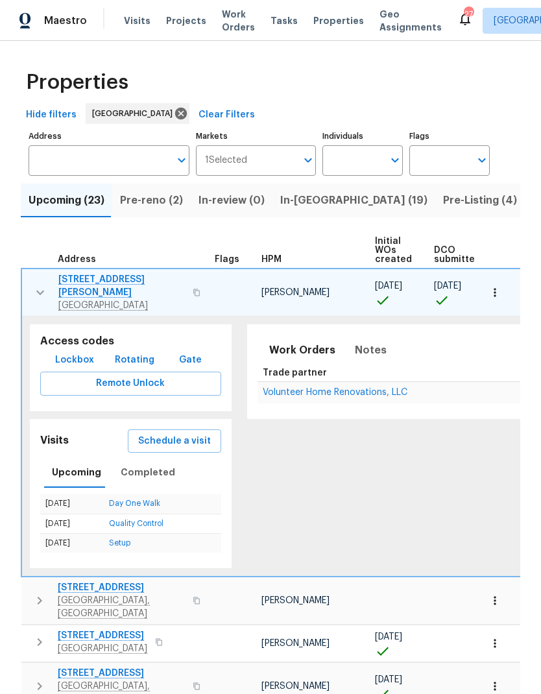
click at [39, 285] on icon "button" at bounding box center [40, 293] width 16 height 16
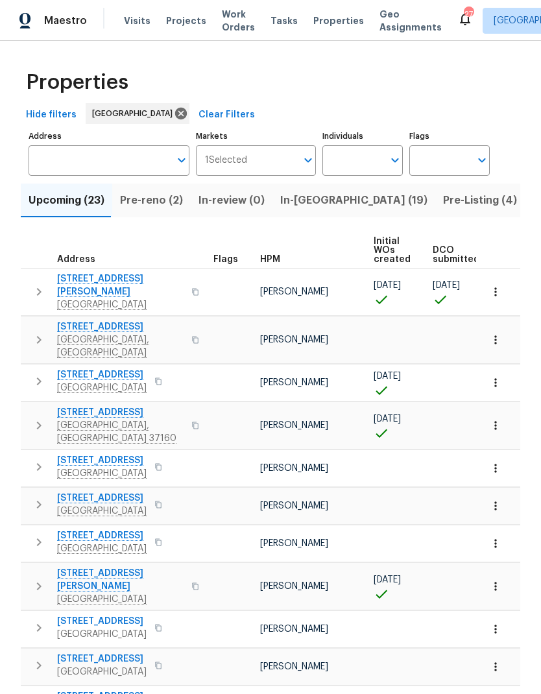
click at [137, 205] on span "Pre-reno (2)" at bounding box center [151, 200] width 63 height 18
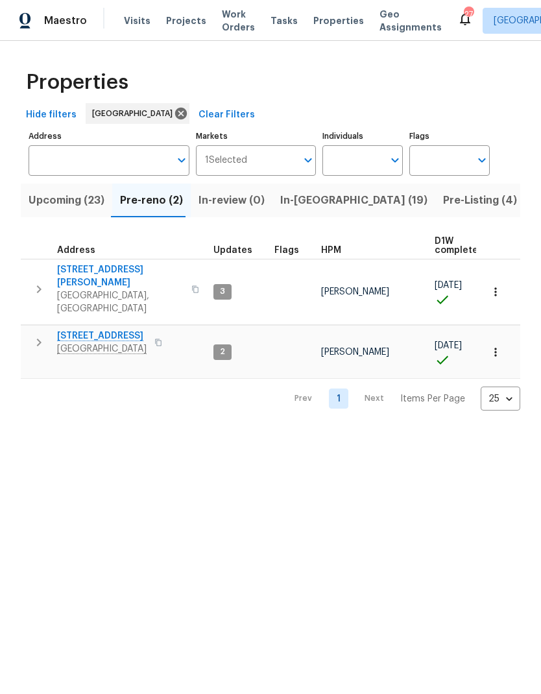
click at [43, 281] on icon "button" at bounding box center [39, 289] width 16 height 16
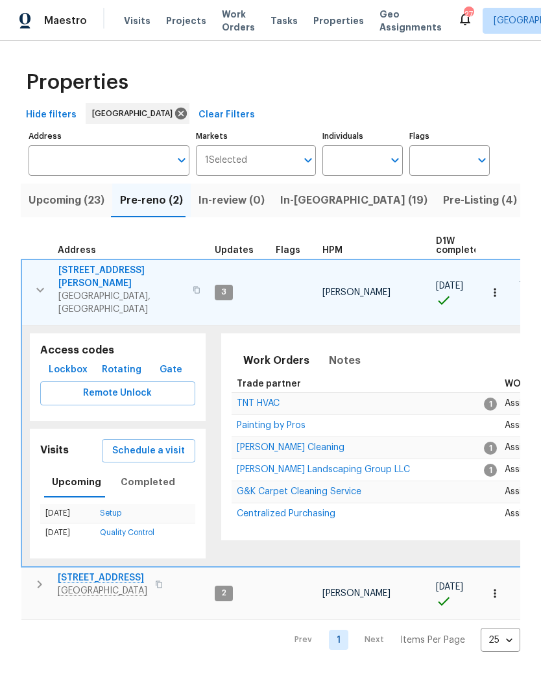
click at [34, 282] on icon "button" at bounding box center [40, 290] width 16 height 16
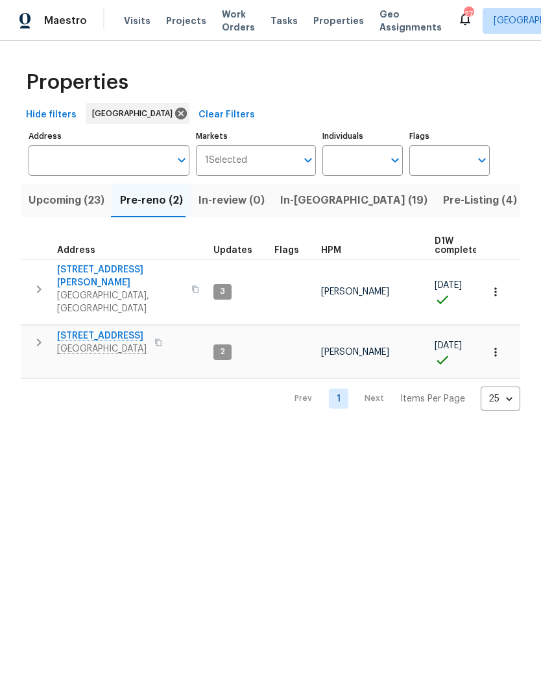
click at [34, 335] on icon "button" at bounding box center [39, 343] width 16 height 16
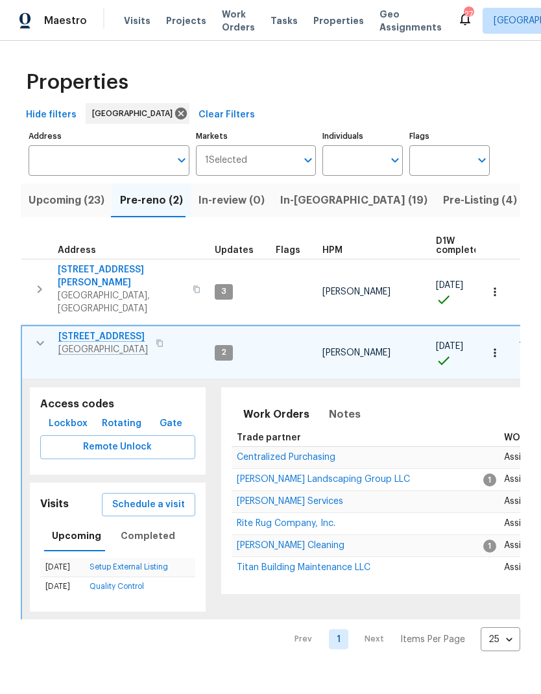
scroll to position [0, -1]
click at [38, 285] on icon "button" at bounding box center [40, 289] width 5 height 8
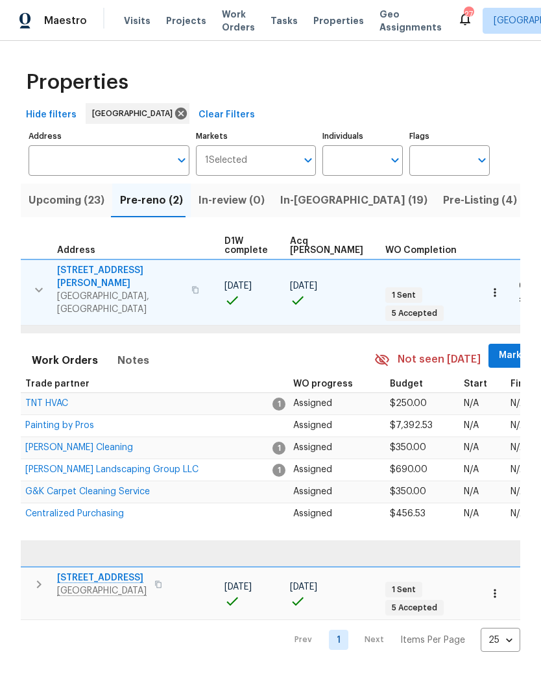
scroll to position [0, 211]
click at [499, 348] on span "Mark Seen" at bounding box center [523, 356] width 48 height 16
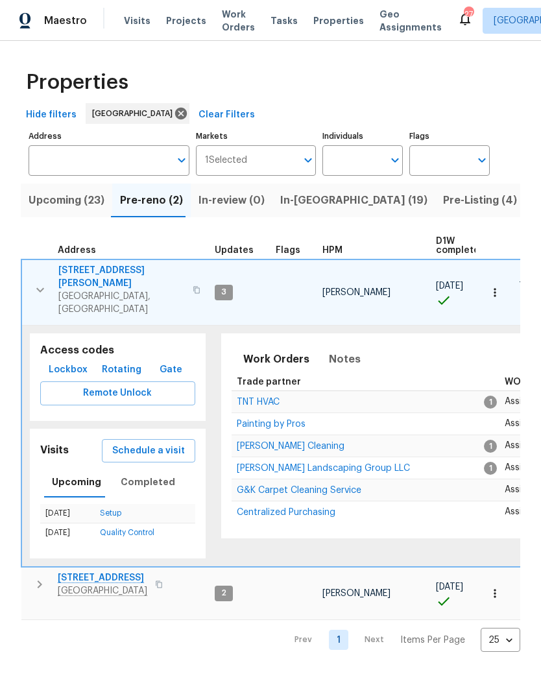
scroll to position [0, 0]
click at [30, 279] on button "button" at bounding box center [40, 290] width 26 height 52
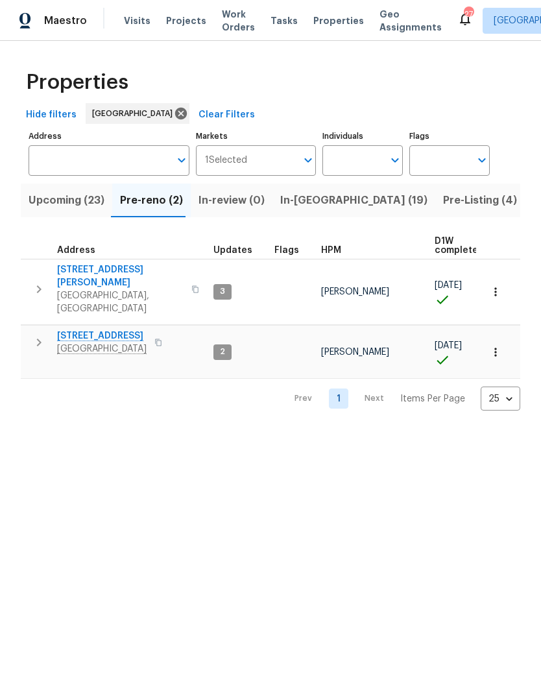
click at [288, 195] on span "In-reno (19)" at bounding box center [353, 200] width 147 height 18
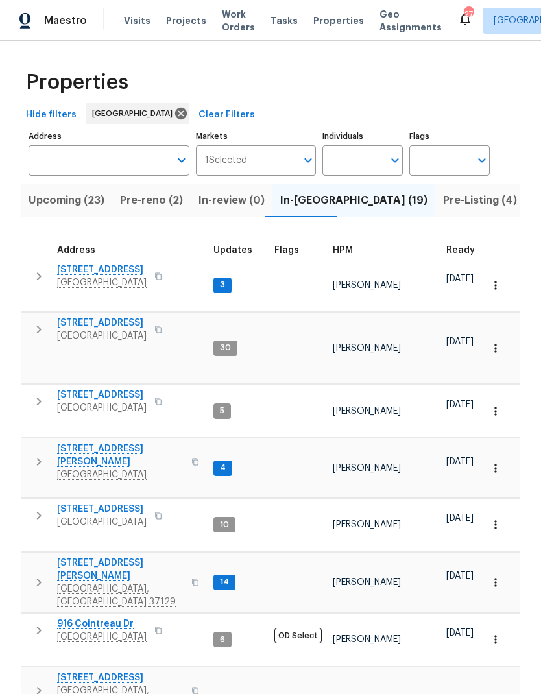
click at [329, 240] on th "HPM" at bounding box center [383, 246] width 113 height 27
click at [333, 246] on span "HPM" at bounding box center [343, 250] width 20 height 9
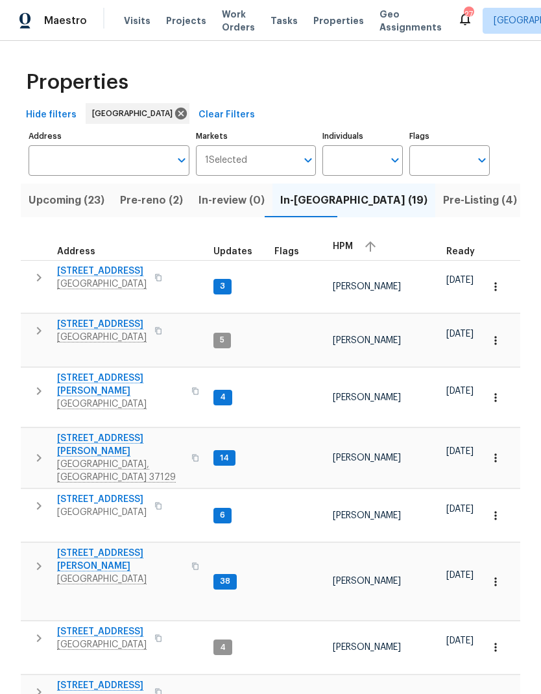
click at [35, 279] on icon "button" at bounding box center [39, 278] width 16 height 16
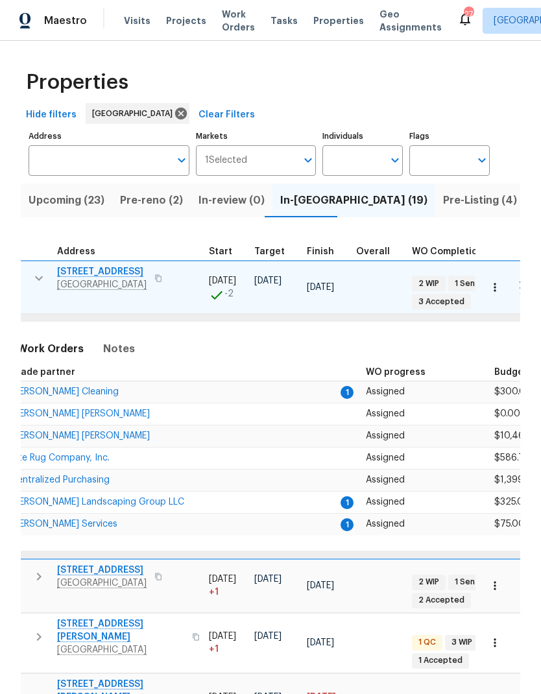
scroll to position [9, 281]
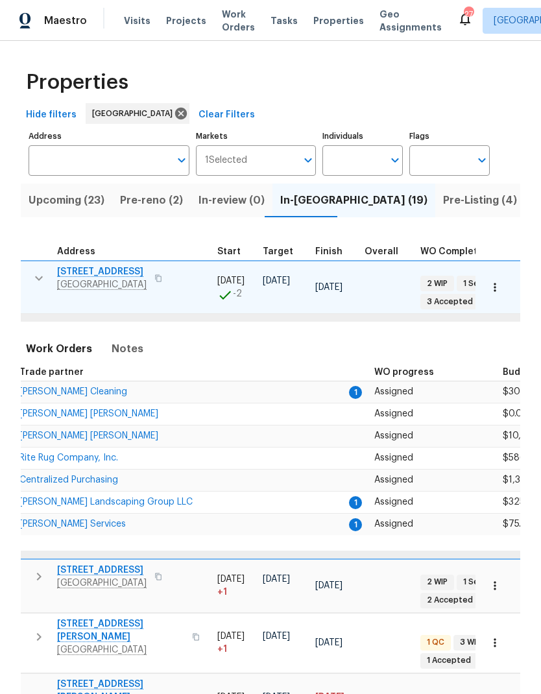
click at [84, 431] on span "Fernando Ruiz Hernandez" at bounding box center [88, 435] width 139 height 9
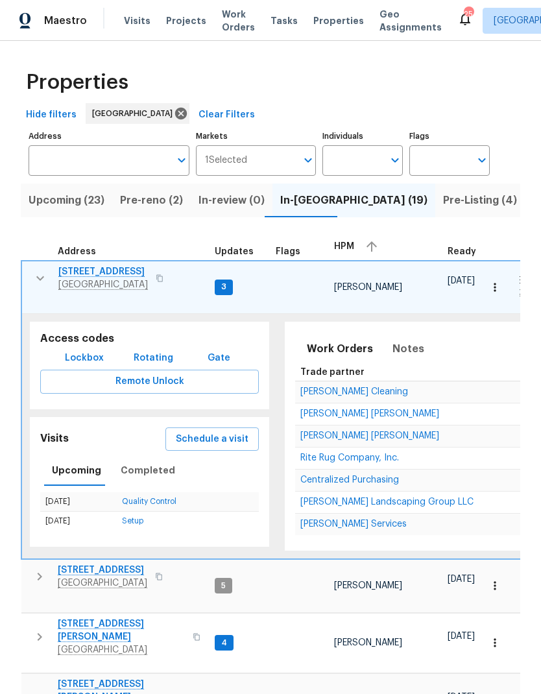
scroll to position [10, 0]
click at [33, 270] on icon "button" at bounding box center [40, 278] width 16 height 16
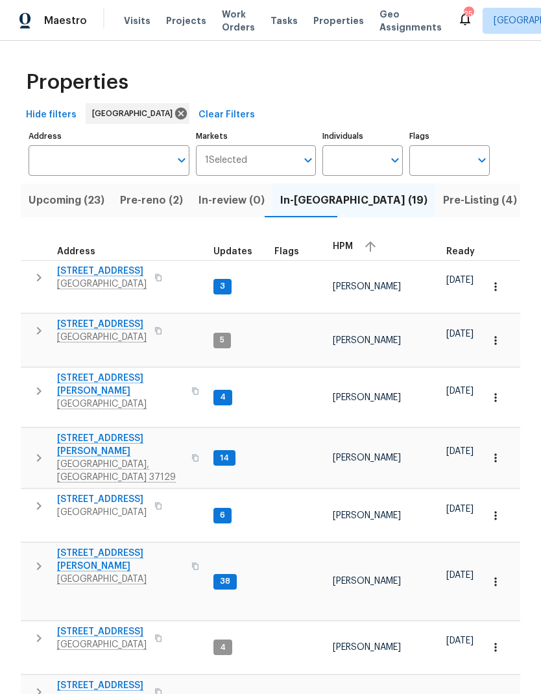
scroll to position [0, 0]
click at [38, 323] on icon "button" at bounding box center [39, 331] width 16 height 16
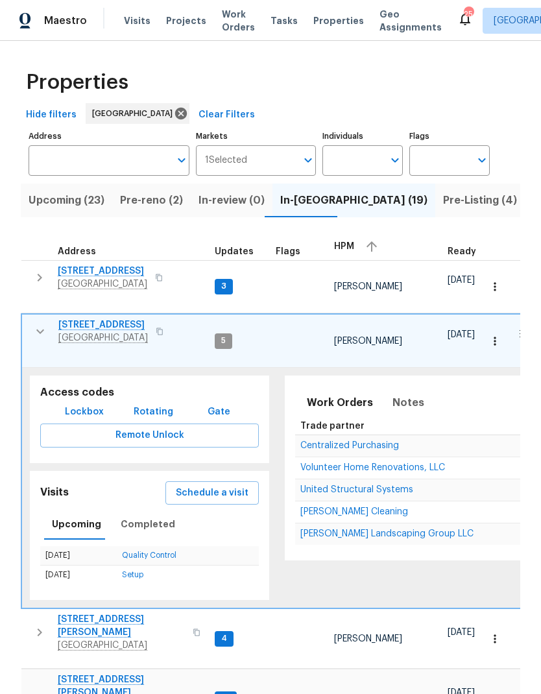
click at [330, 463] on span "Volunteer Home Renovations, LLC" at bounding box center [372, 467] width 145 height 9
click at [31, 319] on button "button" at bounding box center [40, 331] width 26 height 26
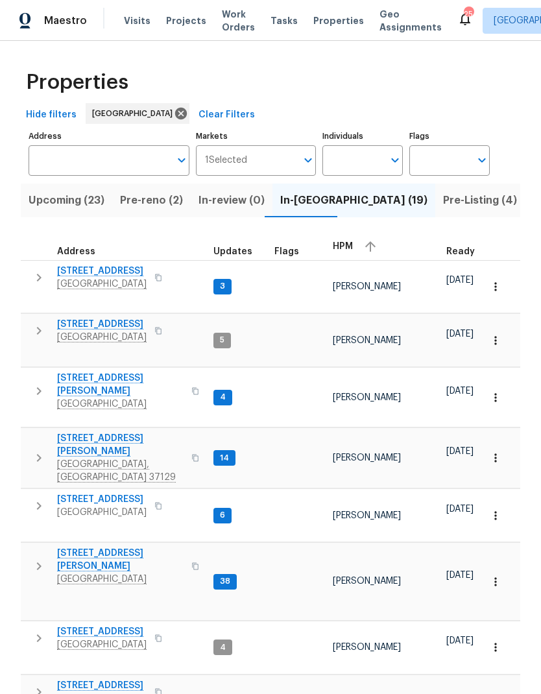
scroll to position [10, 0]
click at [36, 432] on button "button" at bounding box center [39, 458] width 26 height 52
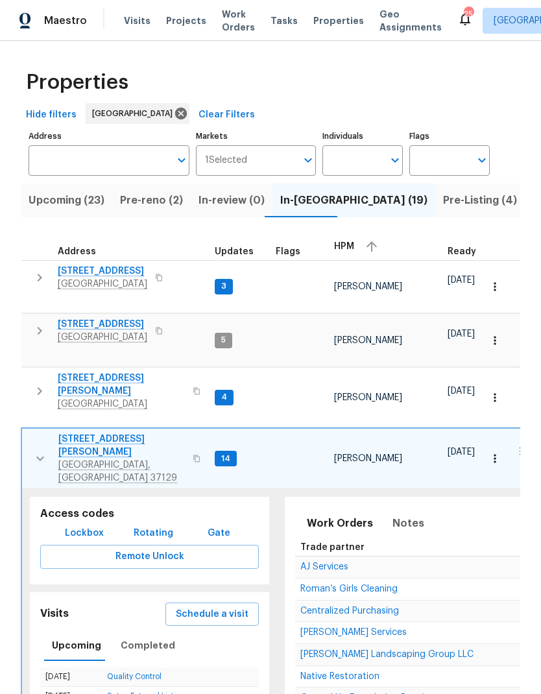
click at [327, 562] on span "AJ Services" at bounding box center [324, 566] width 48 height 9
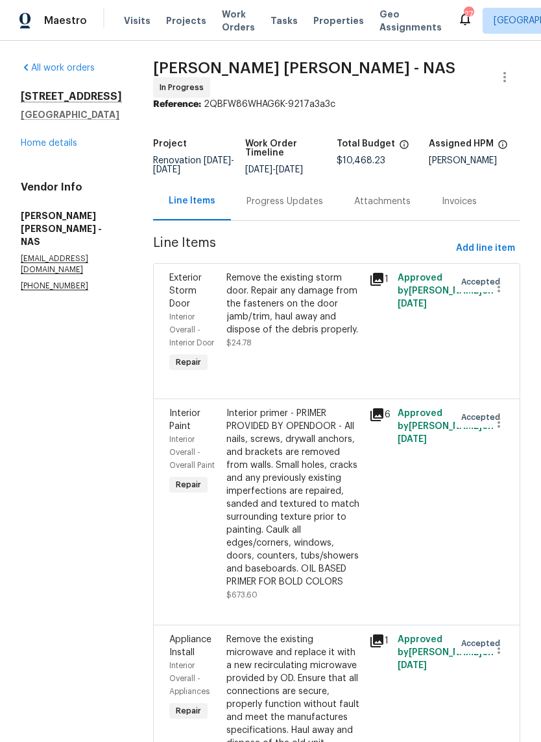
click at [47, 143] on link "Home details" at bounding box center [49, 143] width 56 height 9
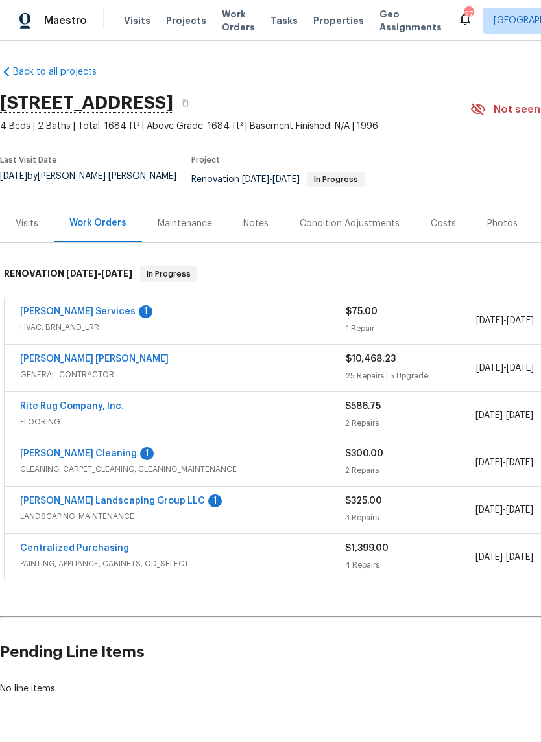
scroll to position [1, 0]
click at [203, 307] on div "Tony Barrett Services 1" at bounding box center [183, 313] width 326 height 16
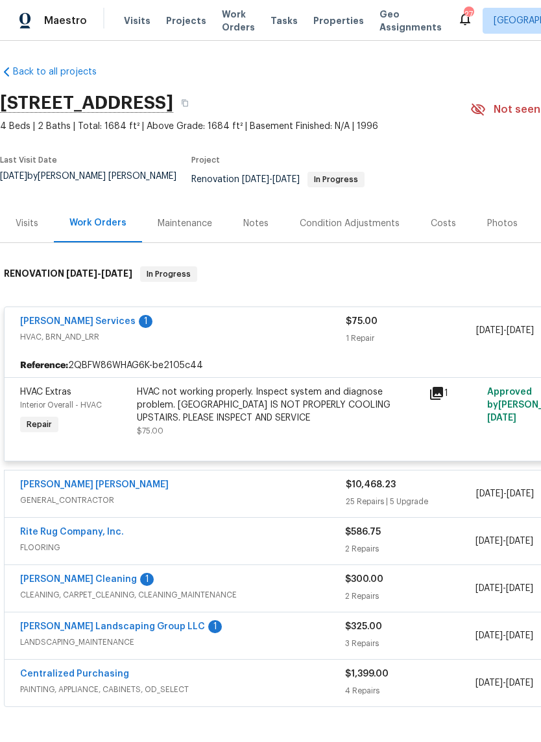
click at [74, 317] on link "[PERSON_NAME] Services" at bounding box center [77, 321] width 115 height 9
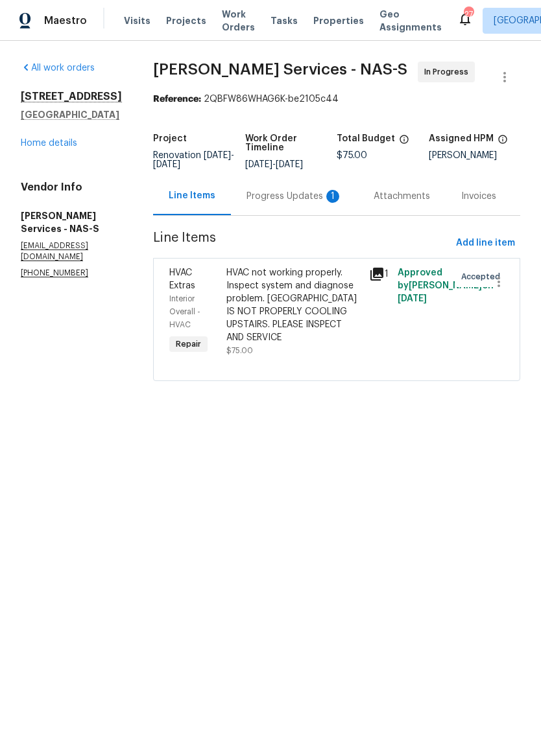
click at [267, 198] on div "Progress Updates 1" at bounding box center [294, 196] width 96 height 13
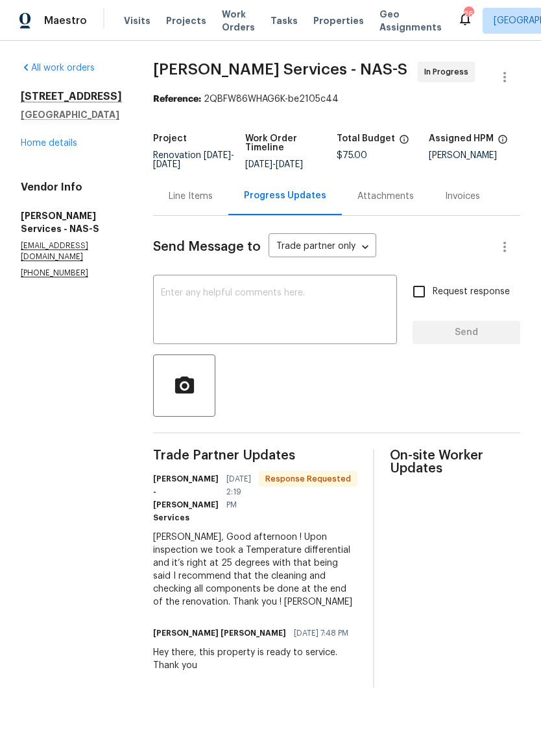
scroll to position [6, 0]
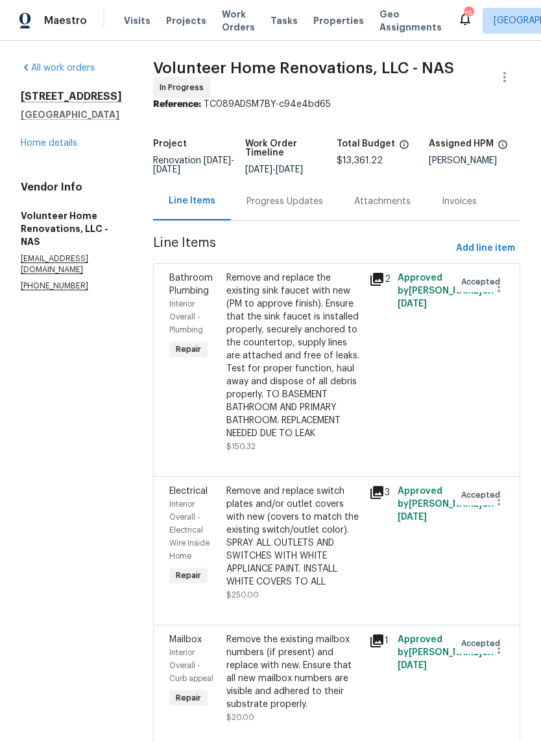
click at [54, 147] on link "Home details" at bounding box center [49, 143] width 56 height 9
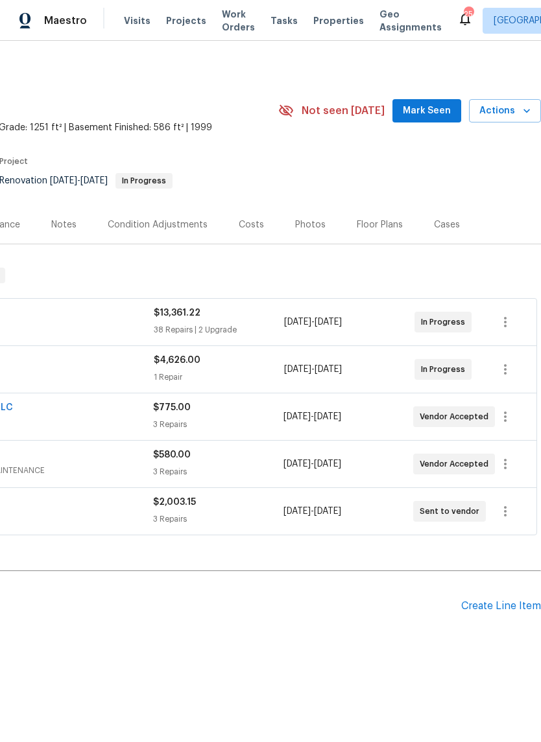
scroll to position [0, 192]
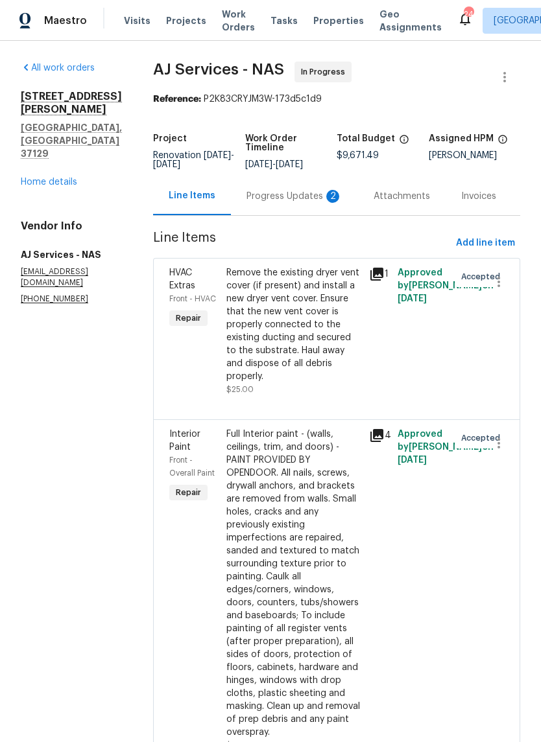
click at [294, 191] on div "Progress Updates 2" at bounding box center [294, 196] width 96 height 13
